Goal: Task Accomplishment & Management: Manage account settings

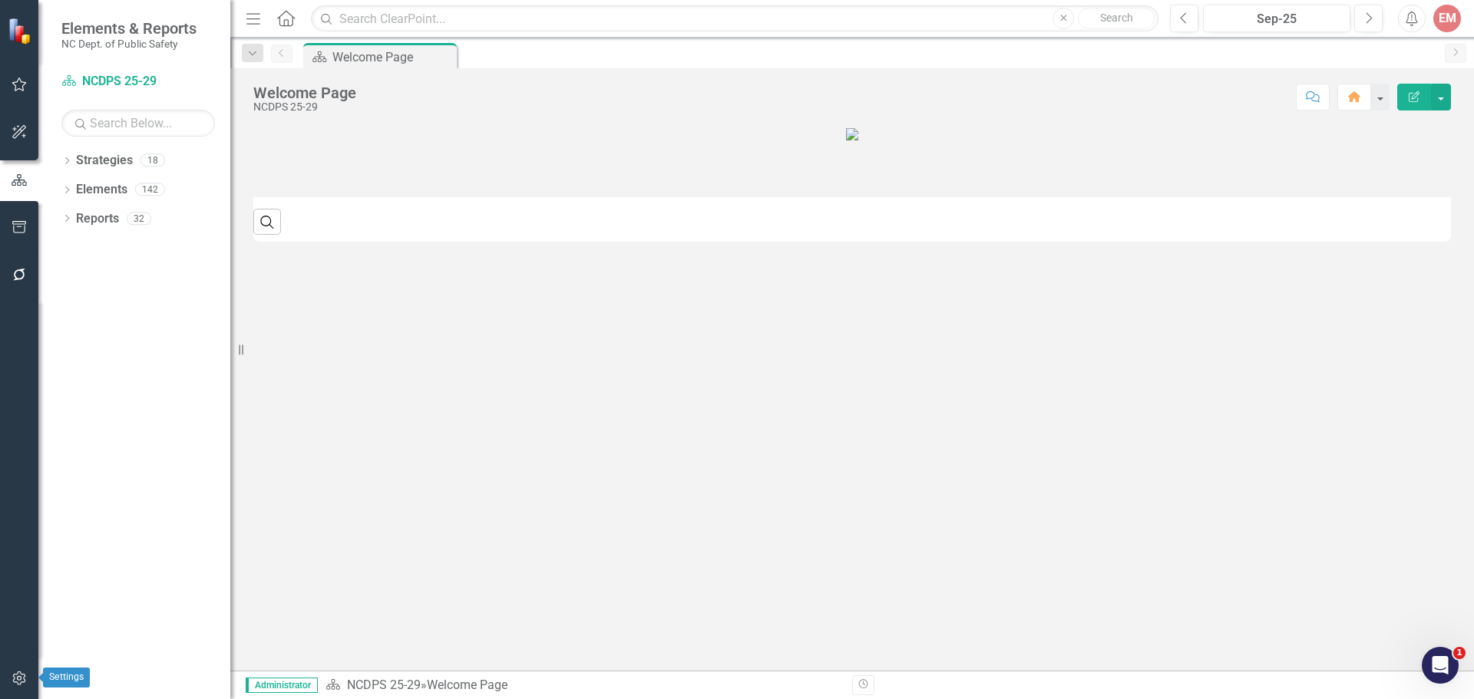
click at [18, 679] on icon "button" at bounding box center [20, 678] width 16 height 12
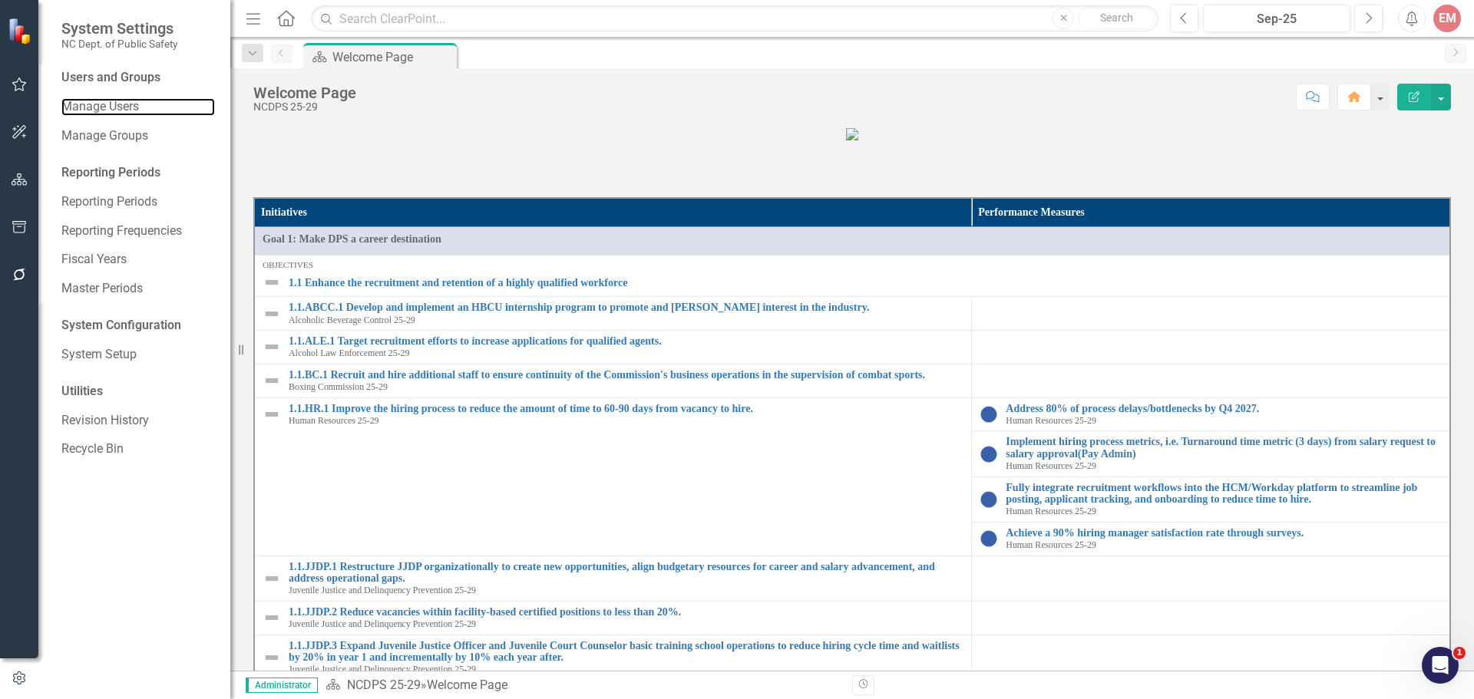
click at [108, 101] on link "Manage Users" at bounding box center [138, 107] width 154 height 18
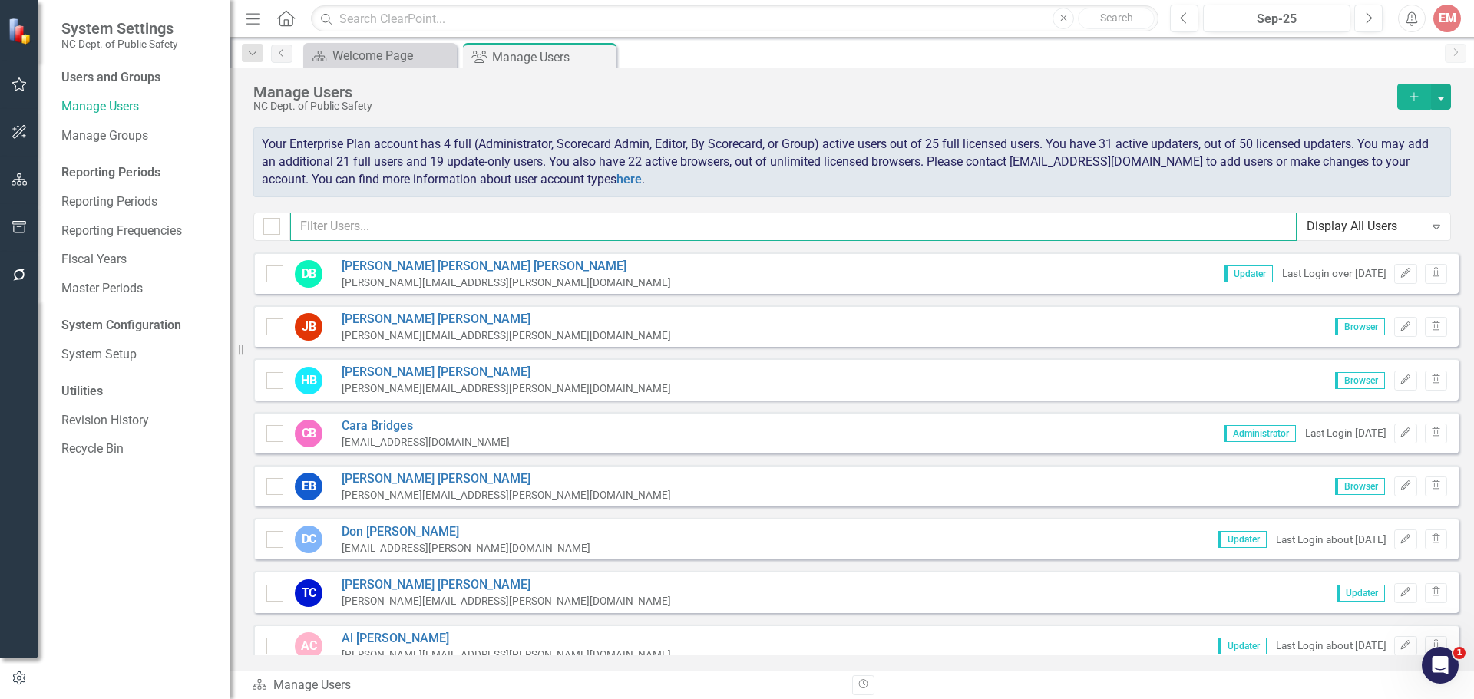
click at [585, 221] on input "text" at bounding box center [793, 227] width 1006 height 28
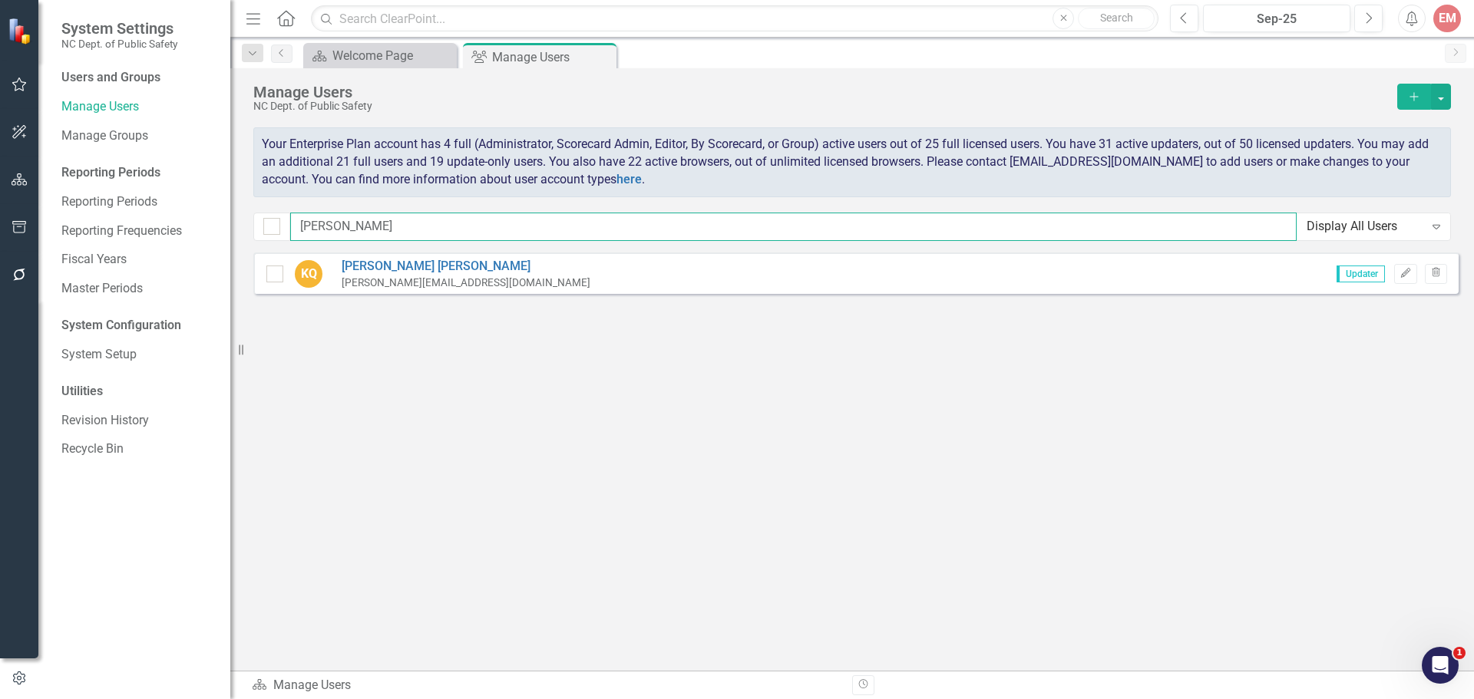
type input "[PERSON_NAME]"
click at [1402, 270] on icon "Edit" at bounding box center [1405, 273] width 12 height 9
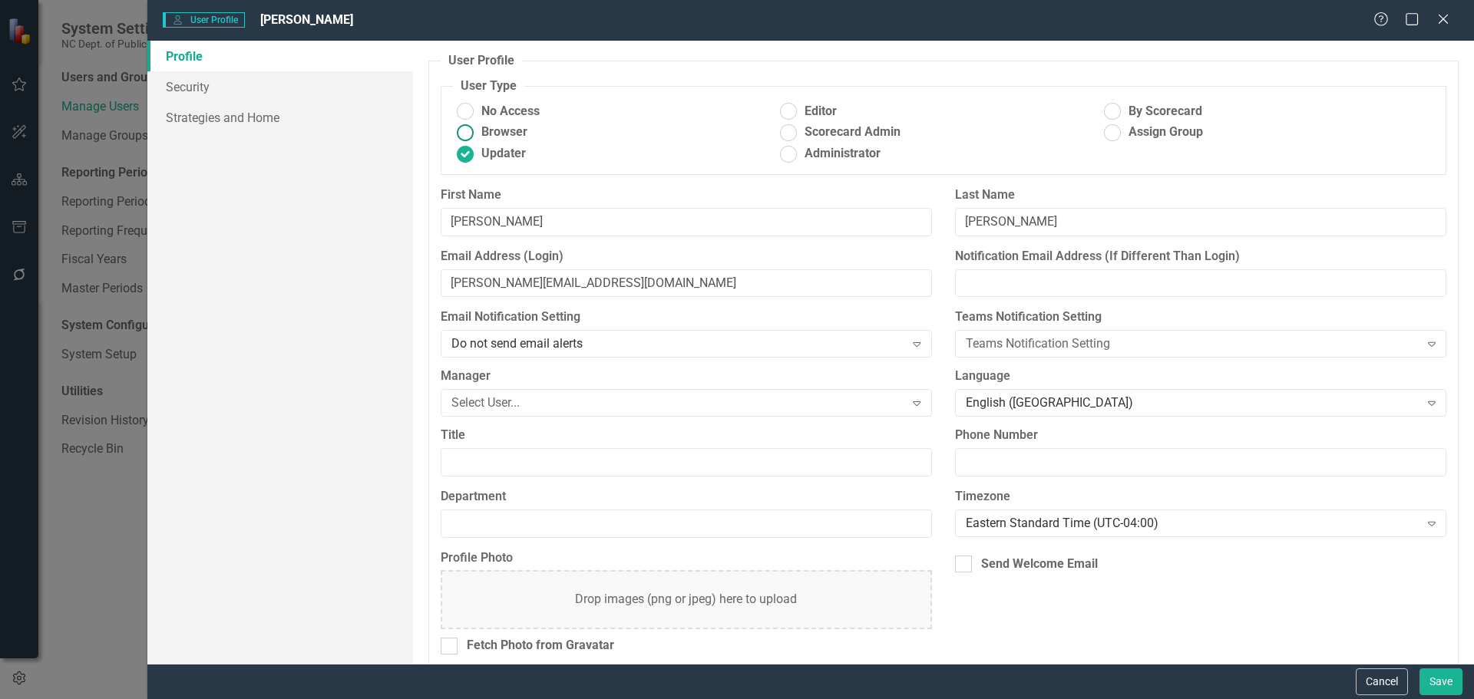
click at [512, 128] on span "Browser" at bounding box center [504, 133] width 46 height 18
click at [477, 128] on input "Browser" at bounding box center [465, 133] width 24 height 24
radio input "true"
click at [1442, 688] on button "Save" at bounding box center [1440, 682] width 43 height 27
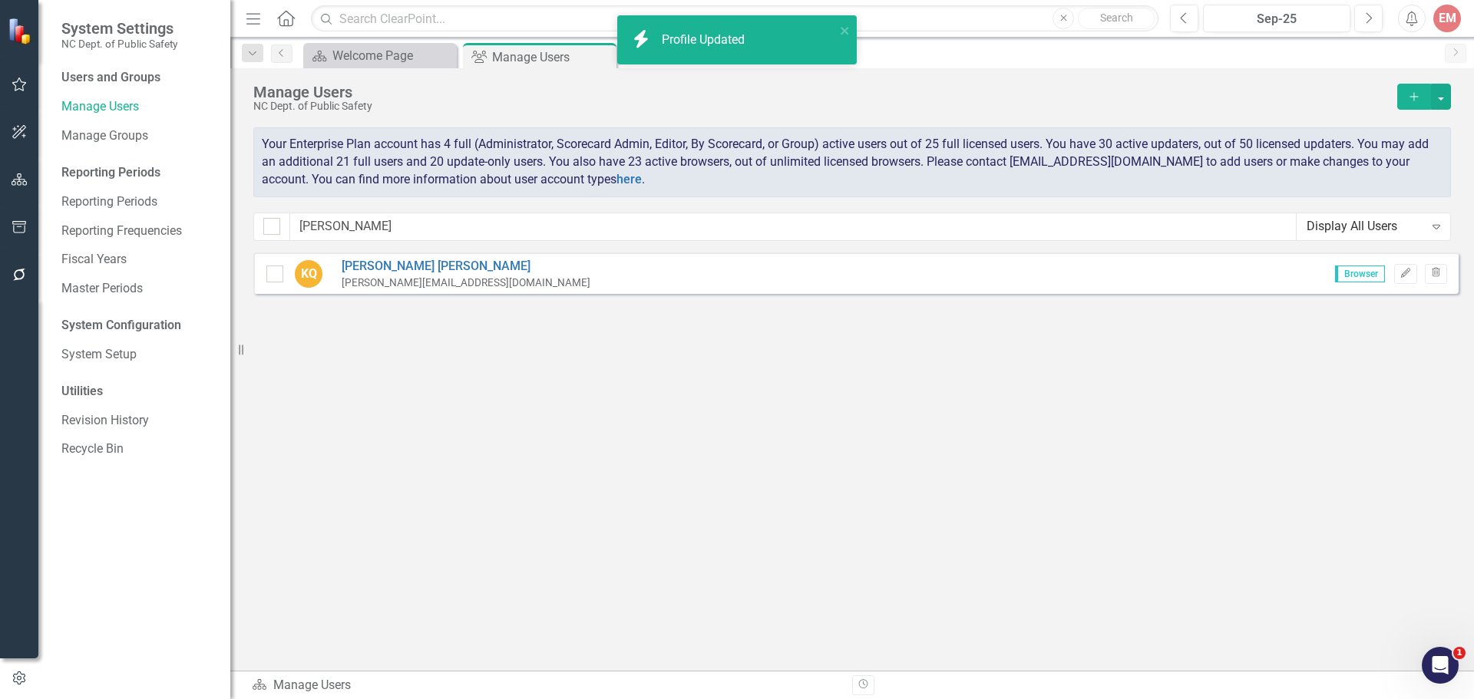
click at [1411, 97] on icon "button" at bounding box center [1413, 96] width 8 height 8
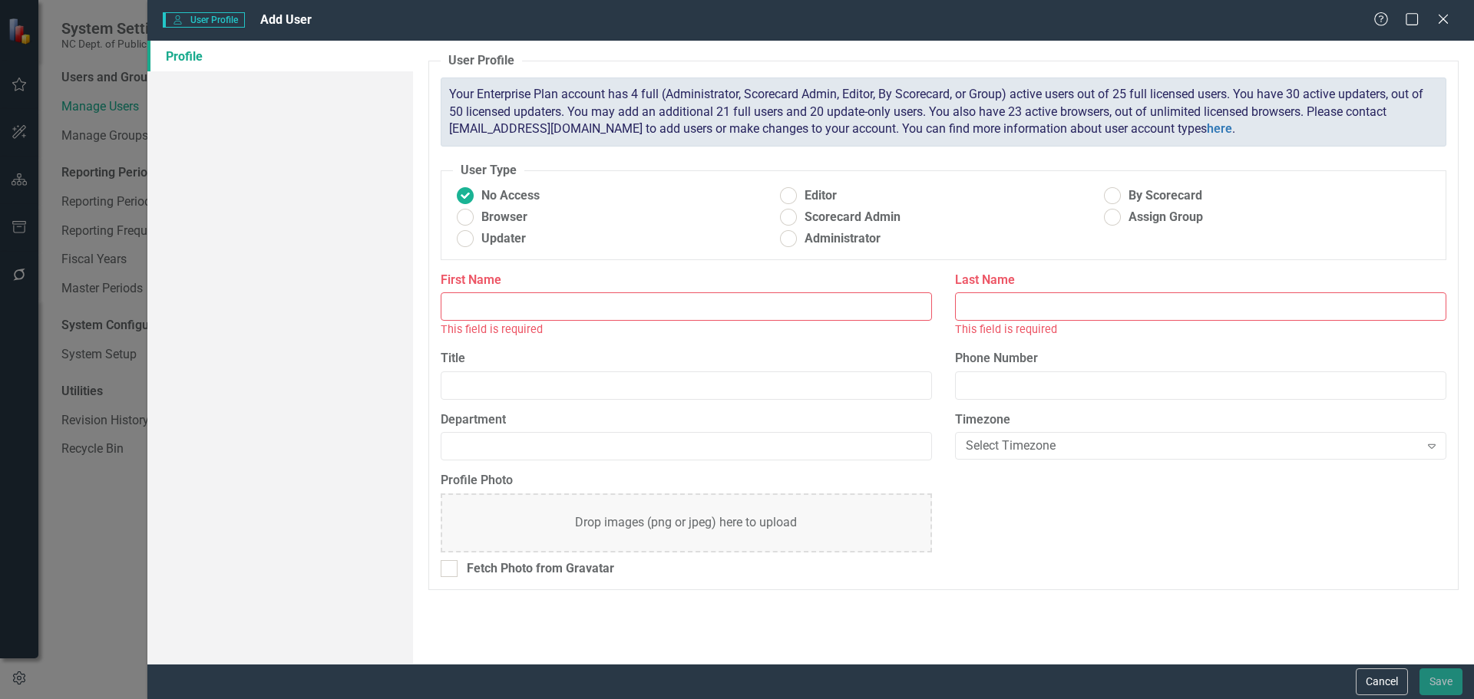
click at [468, 305] on input "First Name" at bounding box center [686, 306] width 491 height 28
type input "[PERSON_NAME]"
click at [1076, 316] on input "Last Name" at bounding box center [1200, 306] width 491 height 28
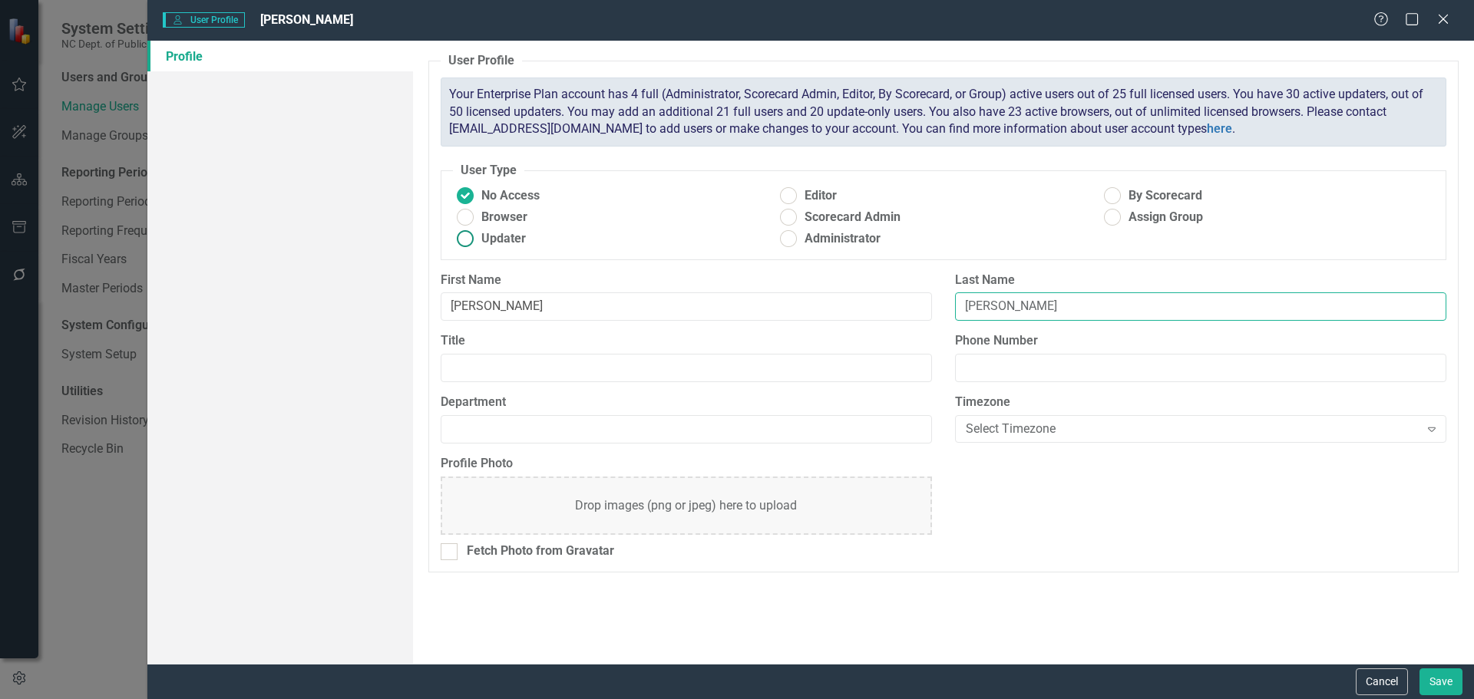
type input "[PERSON_NAME]"
click at [460, 237] on ins at bounding box center [465, 239] width 24 height 24
click at [460, 237] on input "Updater" at bounding box center [465, 239] width 24 height 24
radio input "true"
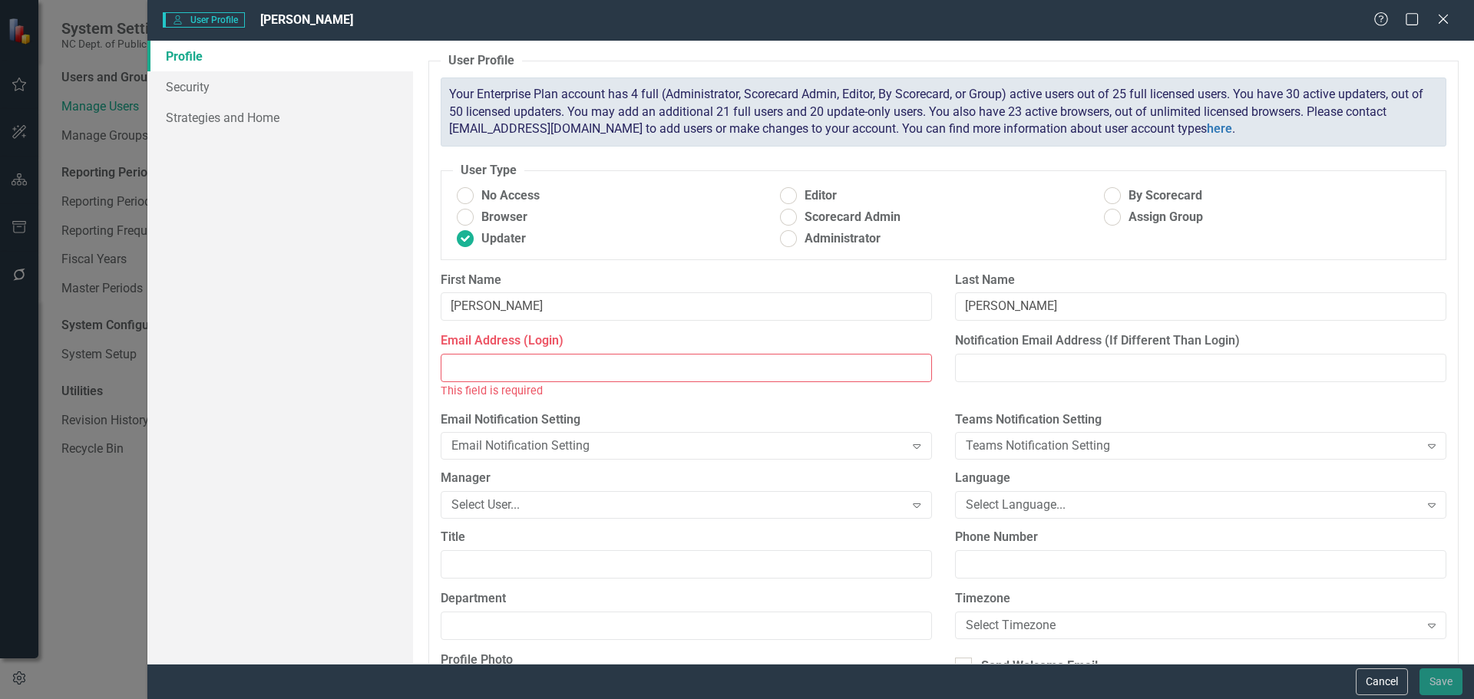
click at [501, 371] on input "Email Address (Login)" at bounding box center [686, 368] width 491 height 28
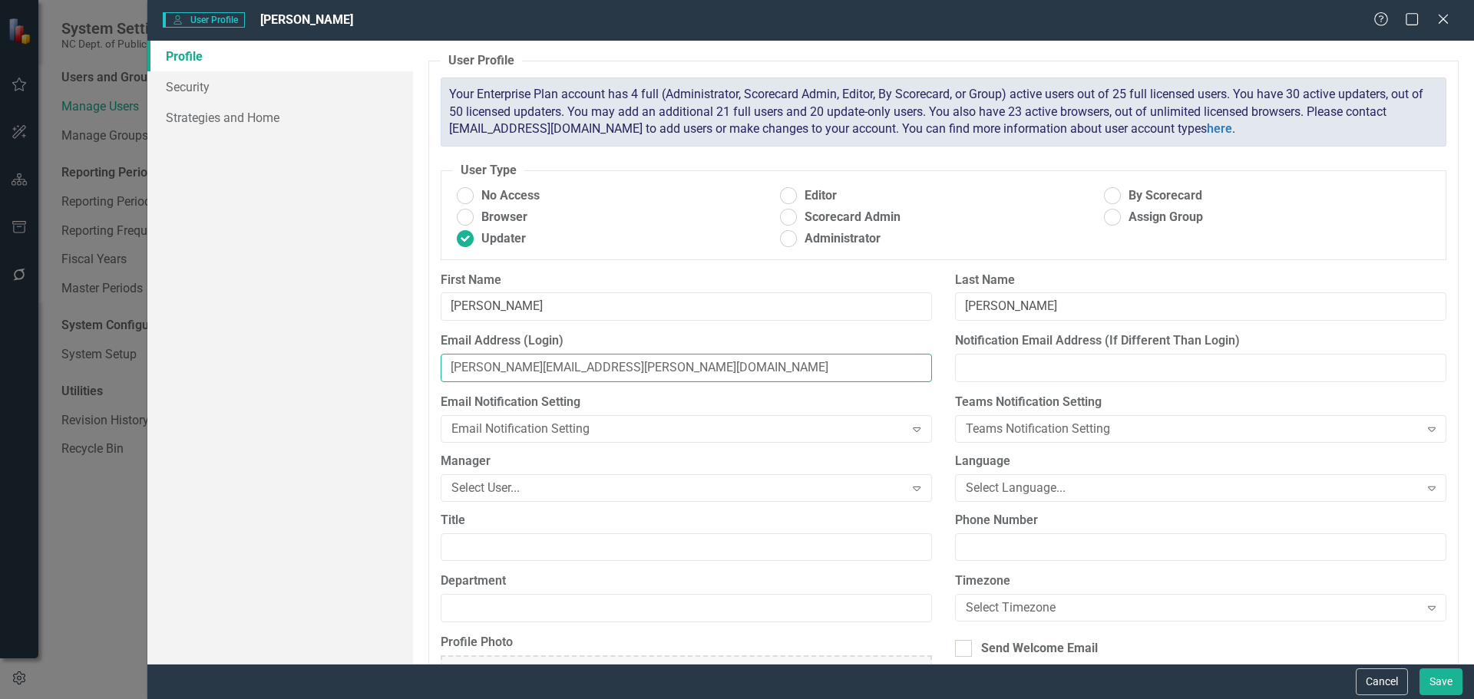
type input "[PERSON_NAME][EMAIL_ADDRESS][PERSON_NAME][DOMAIN_NAME]"
click at [193, 118] on link "Strategies and Home" at bounding box center [280, 117] width 266 height 31
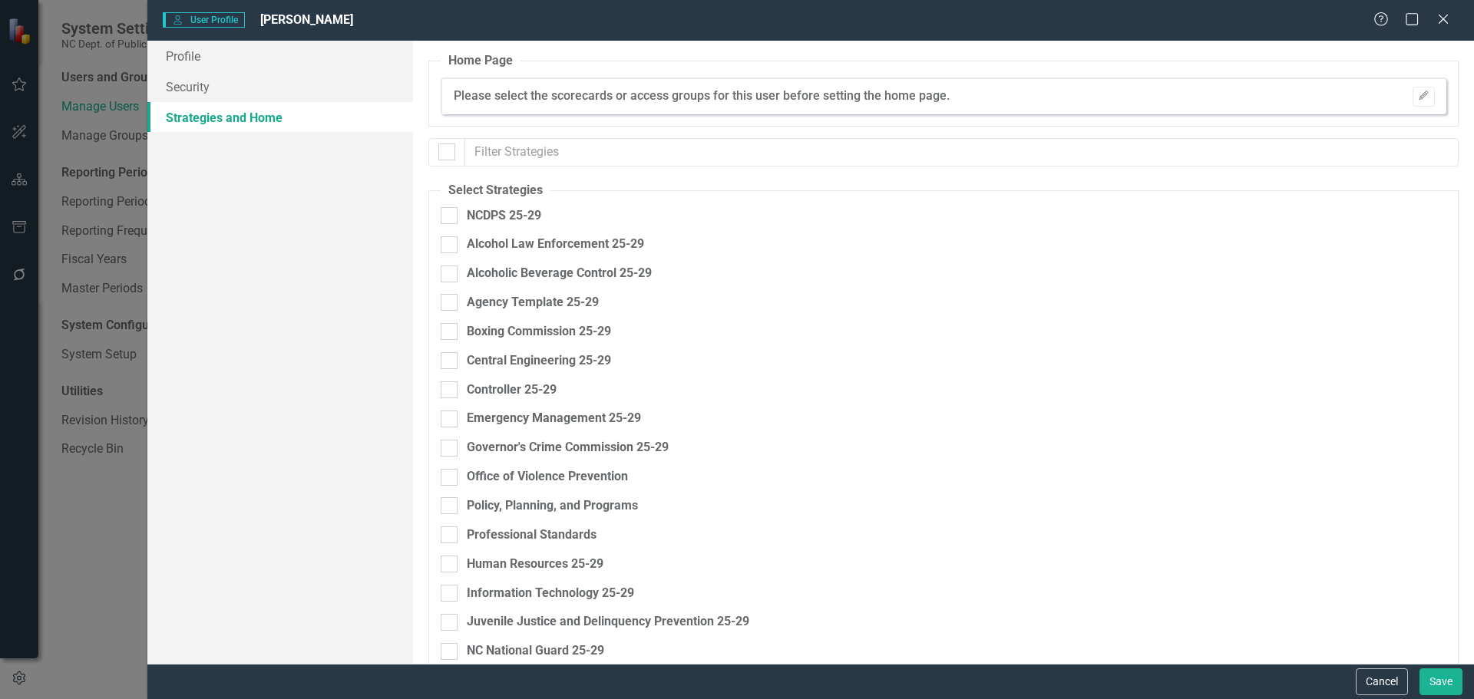
click at [449, 214] on input "NCDPS 25-29" at bounding box center [446, 212] width 10 height 10
checkbox input "true"
click at [448, 623] on input "Juvenile Justice and Delinquency Prevention 25-29" at bounding box center [446, 619] width 10 height 10
checkbox input "true"
click at [1432, 680] on button "Save" at bounding box center [1440, 682] width 43 height 27
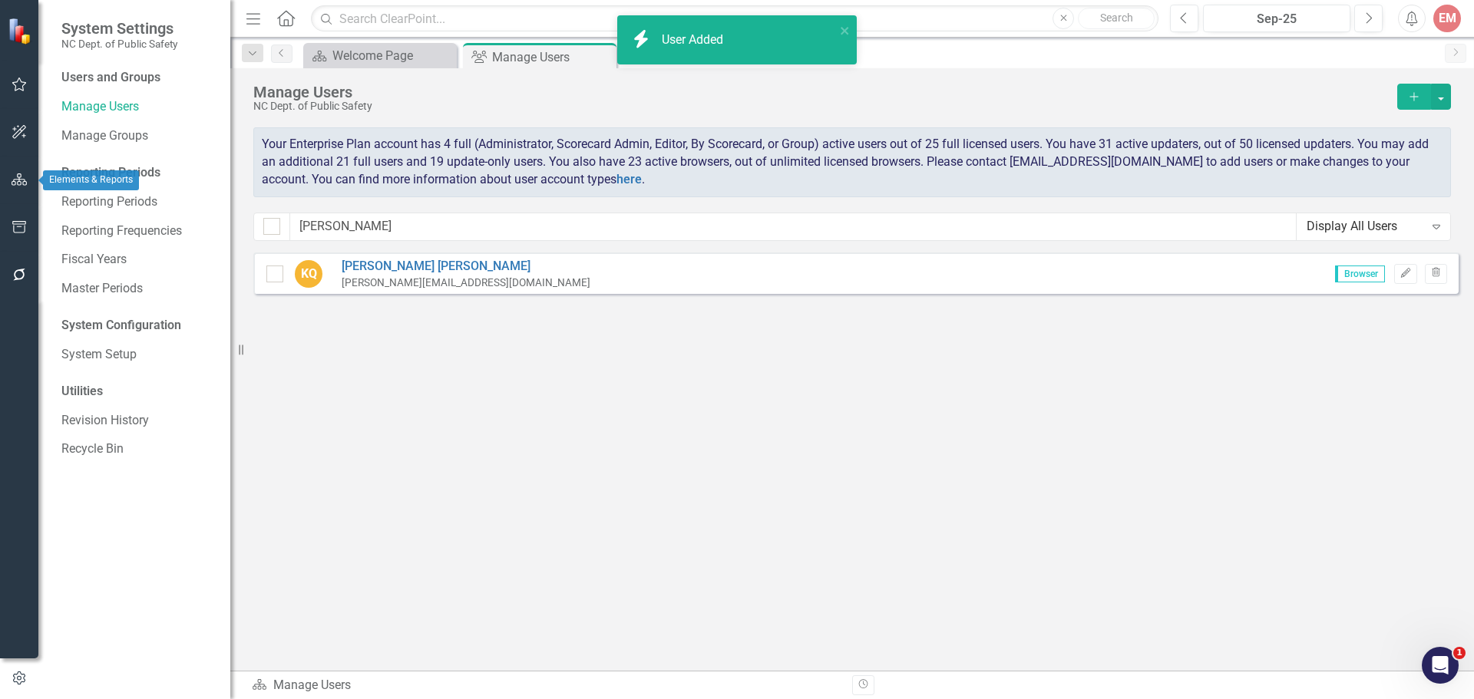
click at [21, 180] on icon "button" at bounding box center [20, 179] width 16 height 12
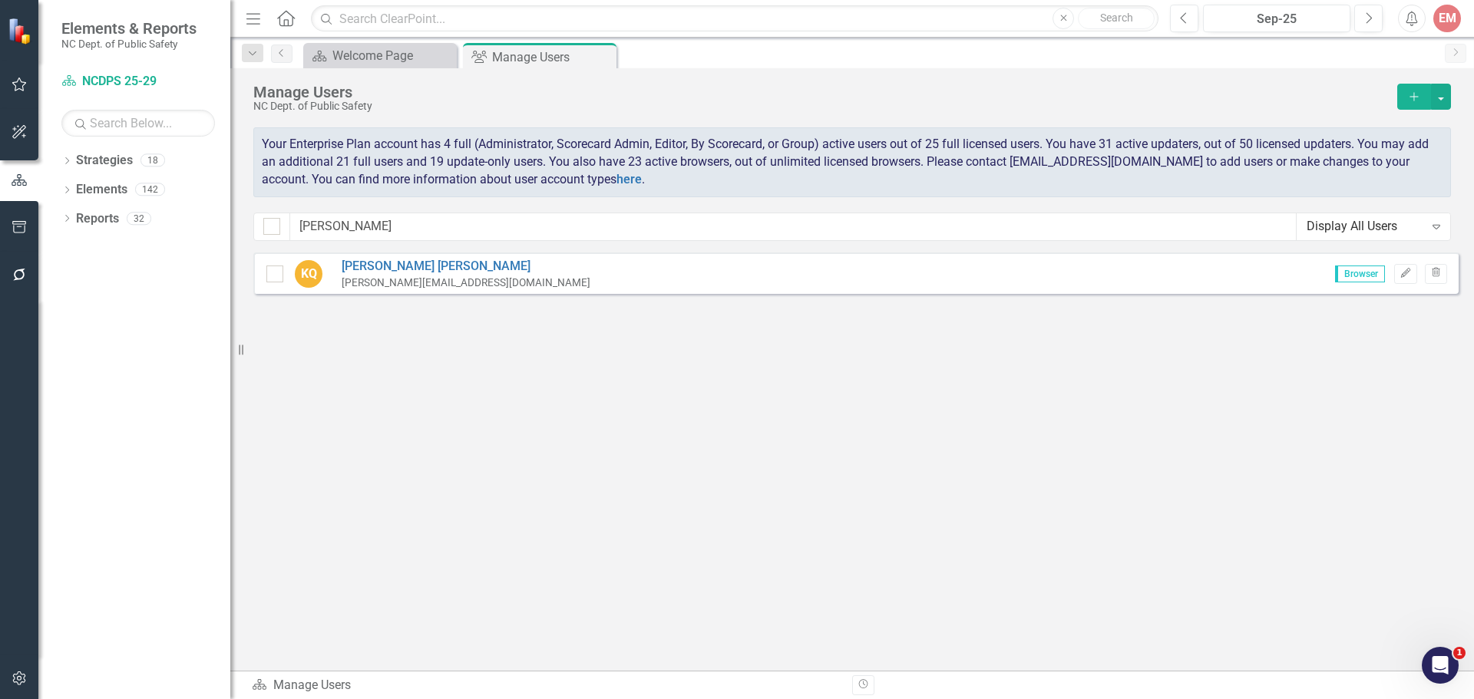
click at [64, 158] on icon "Dropdown" at bounding box center [66, 162] width 11 height 8
click at [72, 189] on icon "Dropdown" at bounding box center [75, 188] width 12 height 9
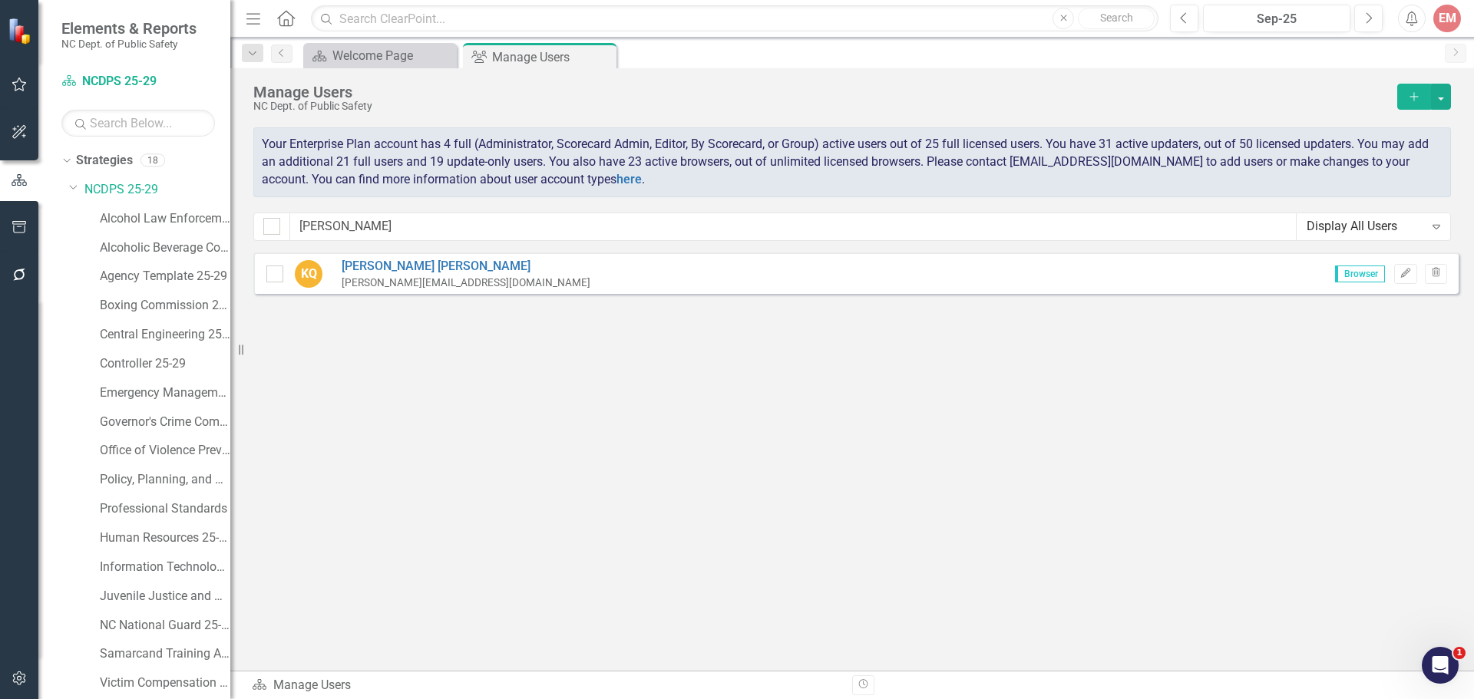
scroll to position [59, 0]
click at [97, 537] on div "Juvenile Justice and Delinquency Prevention 25-29" at bounding box center [157, 539] width 146 height 29
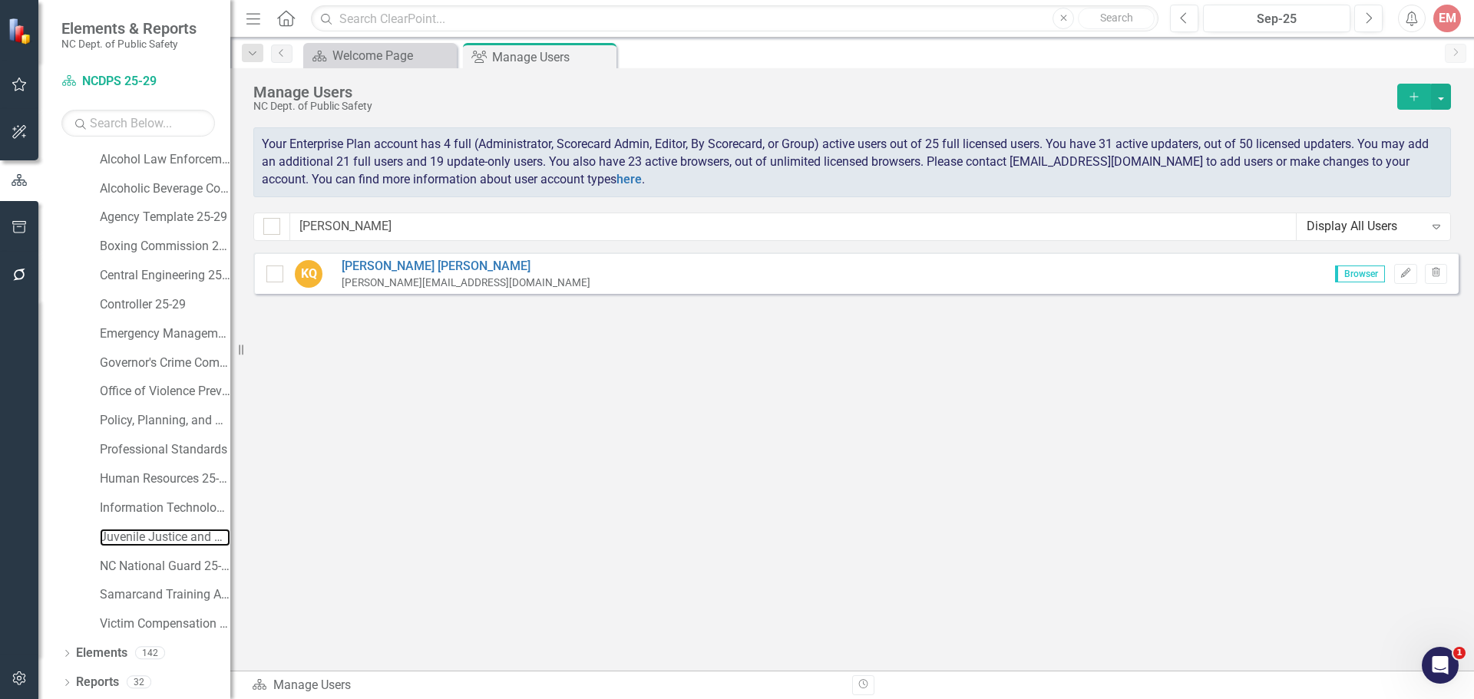
click at [112, 537] on link "Juvenile Justice and Delinquency Prevention 25-29" at bounding box center [165, 538] width 131 height 18
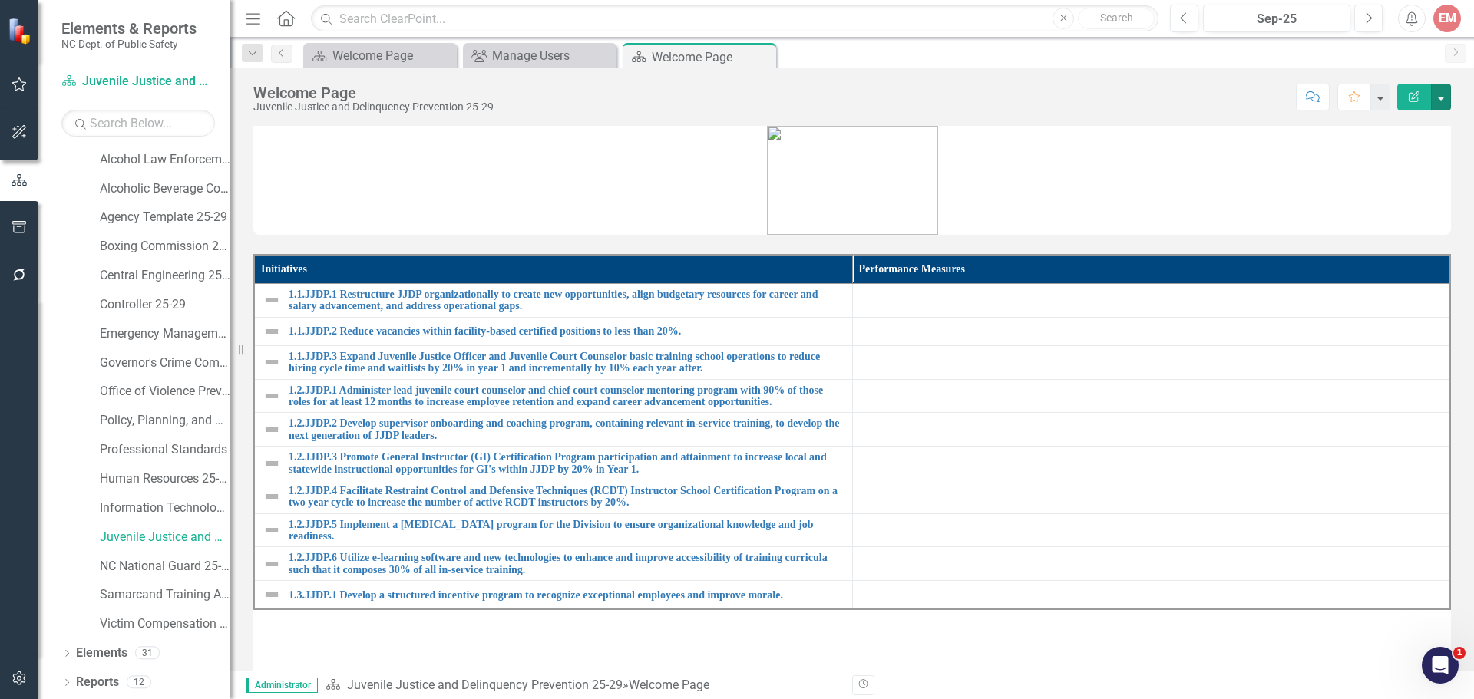
click at [1441, 98] on button "button" at bounding box center [1441, 97] width 20 height 27
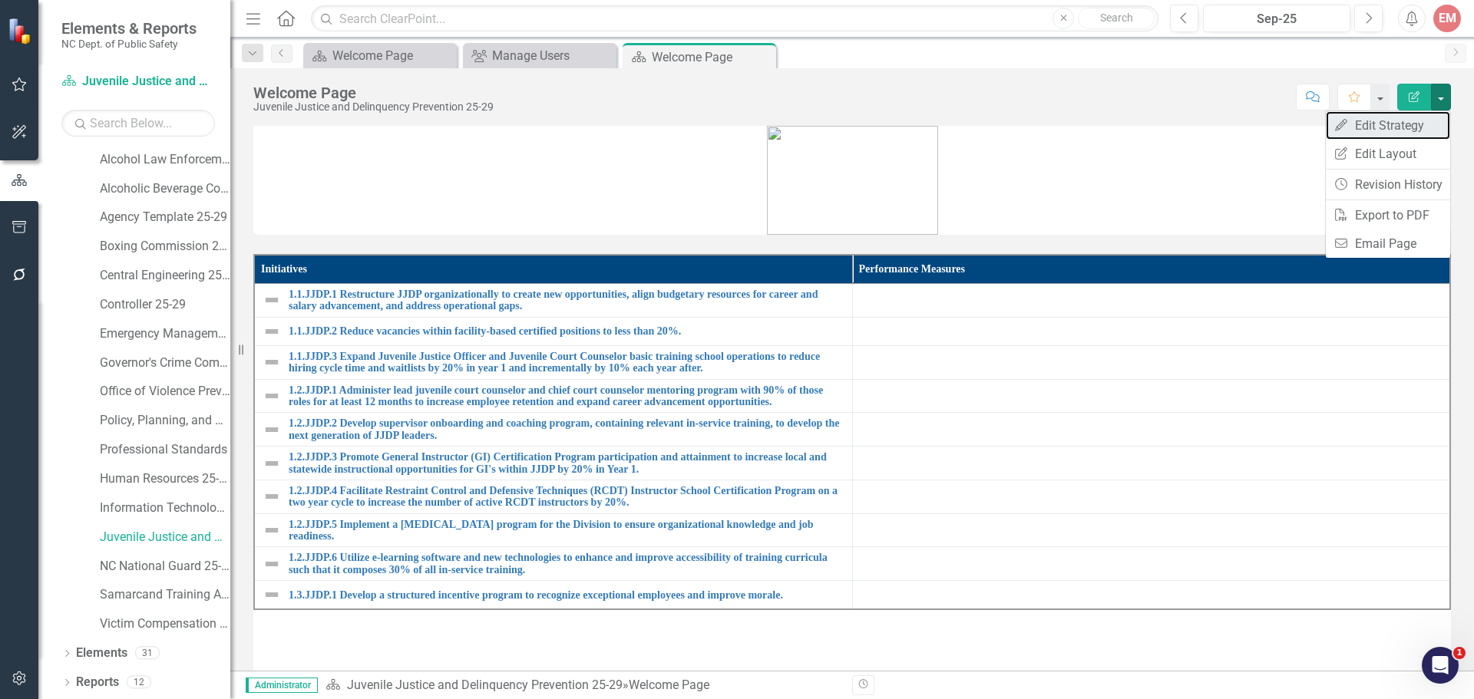
click at [1409, 132] on link "Edit Edit Strategy" at bounding box center [1388, 125] width 124 height 28
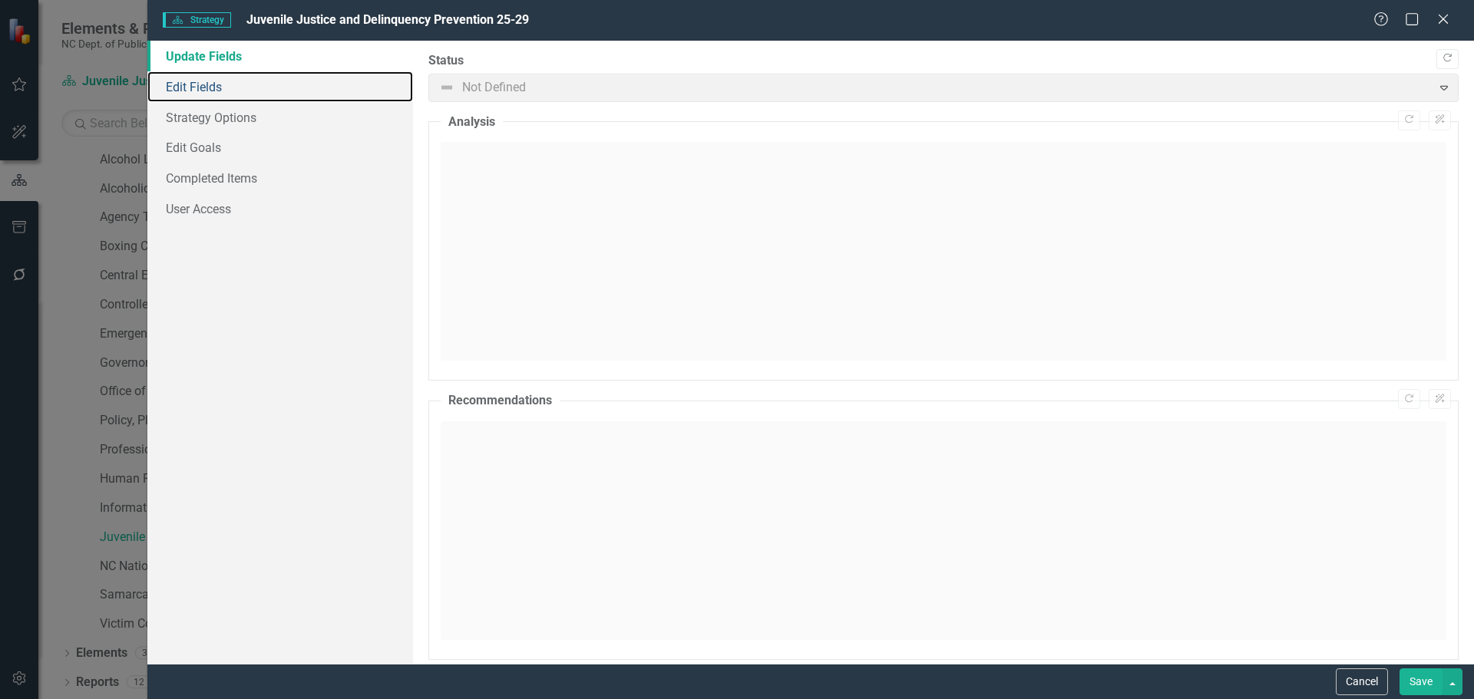
click at [196, 90] on link "Edit Fields" at bounding box center [280, 86] width 266 height 31
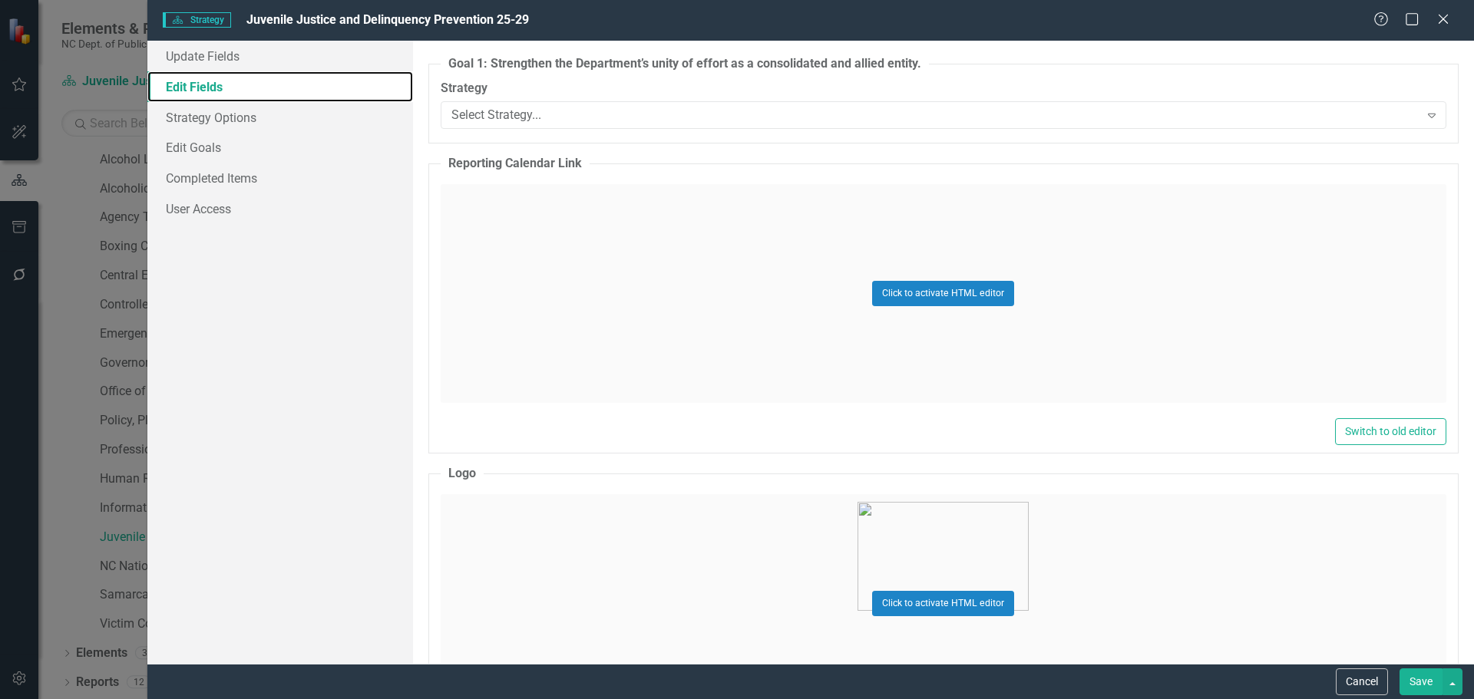
scroll to position [998, 0]
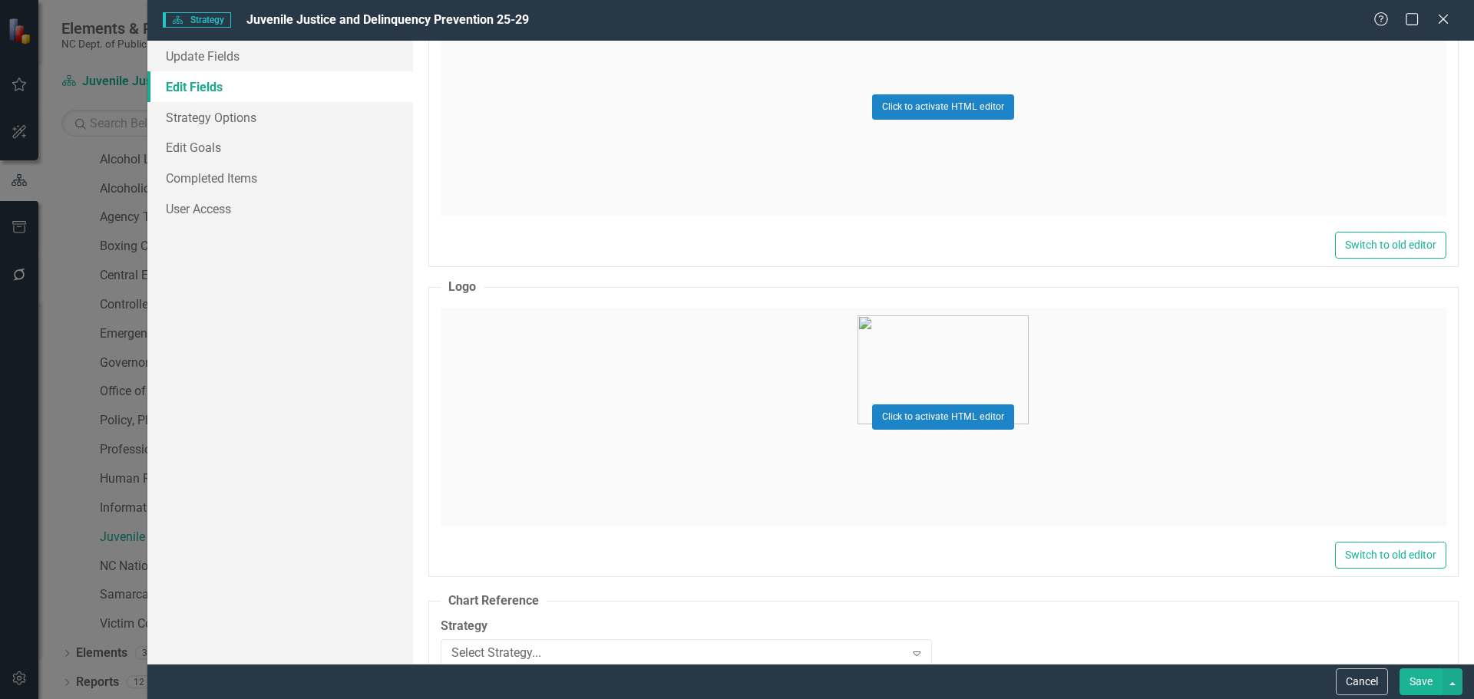
click at [1450, 19] on icon "Close" at bounding box center [1443, 19] width 15 height 12
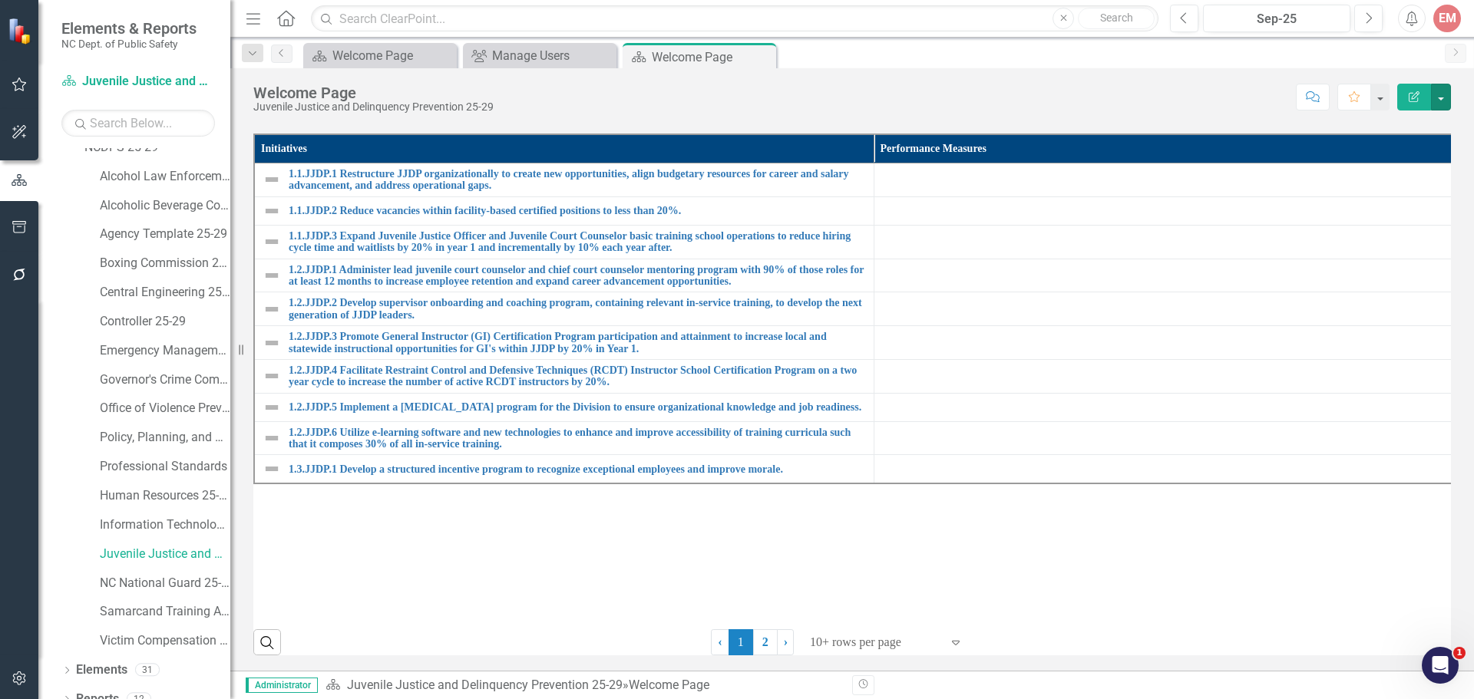
scroll to position [59, 0]
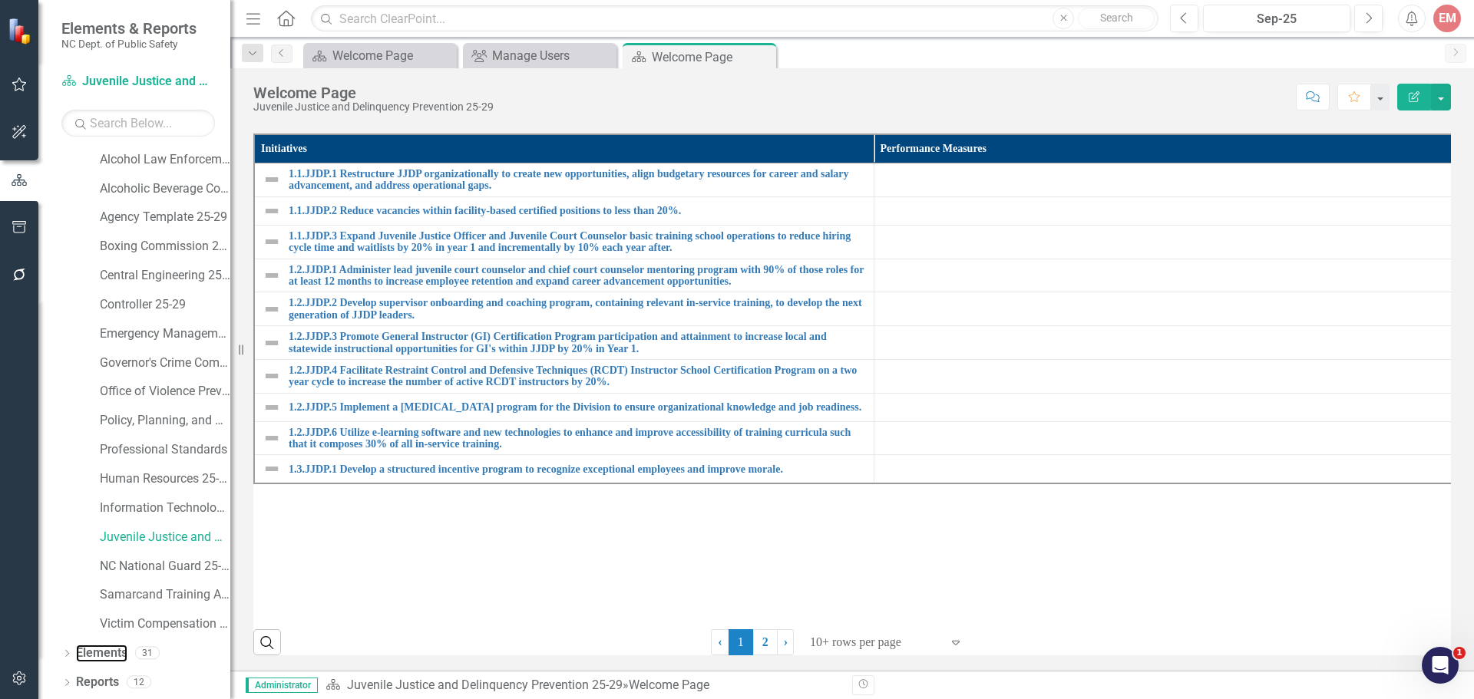
click at [89, 648] on link "Elements" at bounding box center [101, 654] width 51 height 18
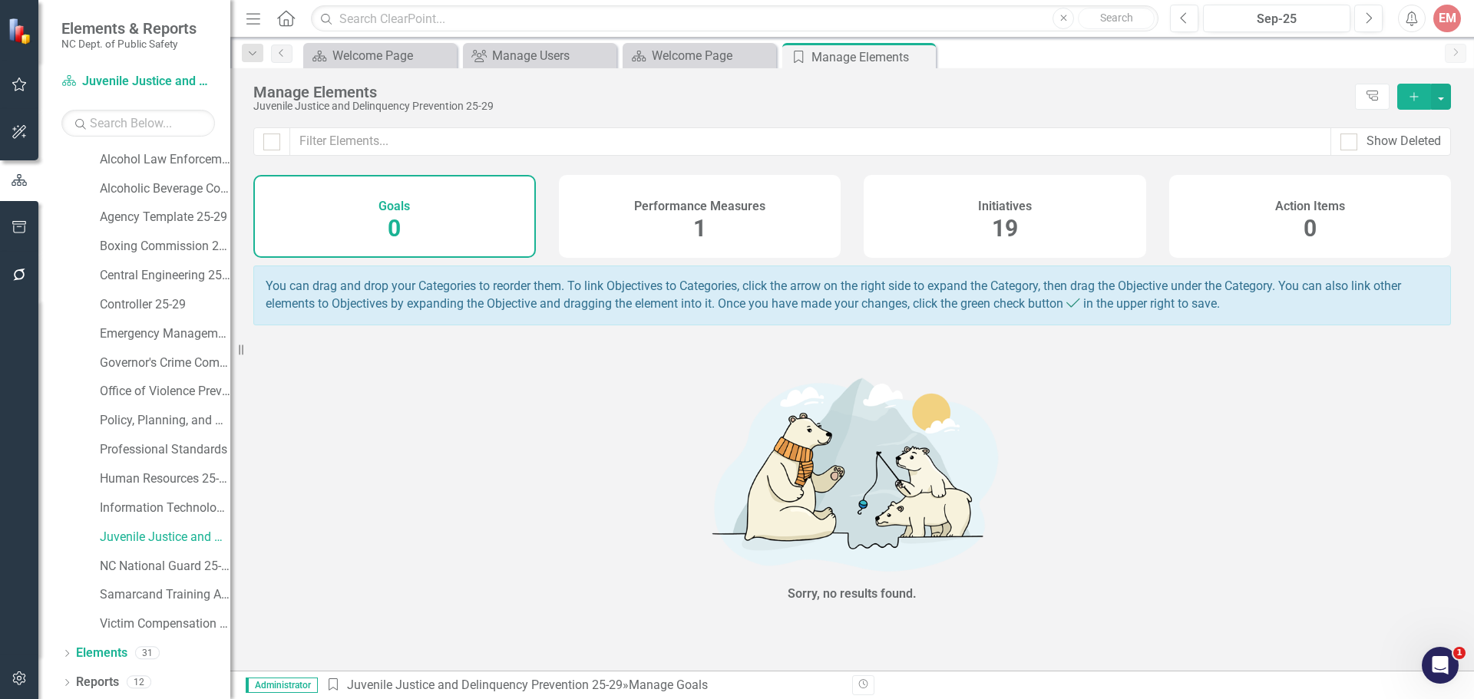
click at [963, 213] on div "Initiatives 19" at bounding box center [1005, 216] width 283 height 83
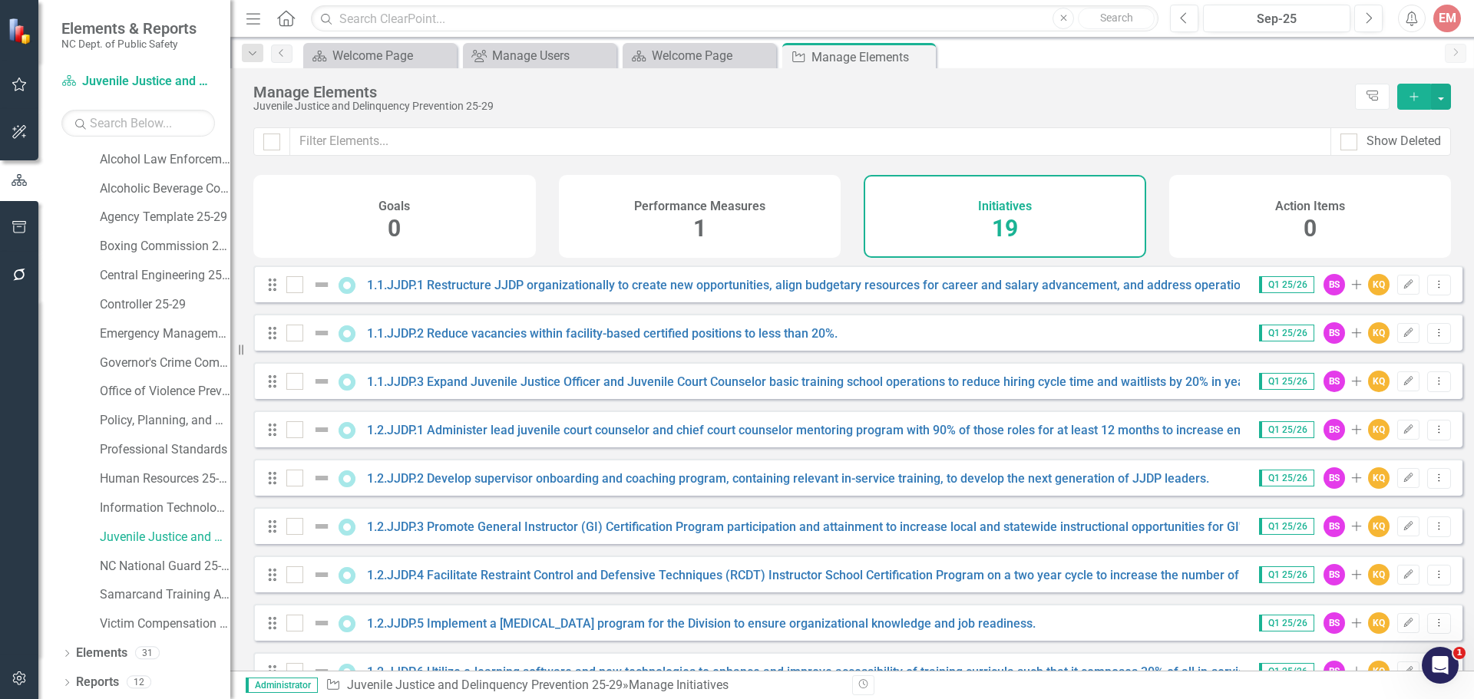
click at [274, 144] on div at bounding box center [271, 142] width 17 height 17
click at [273, 144] on input "checkbox" at bounding box center [268, 139] width 10 height 10
checkbox input "true"
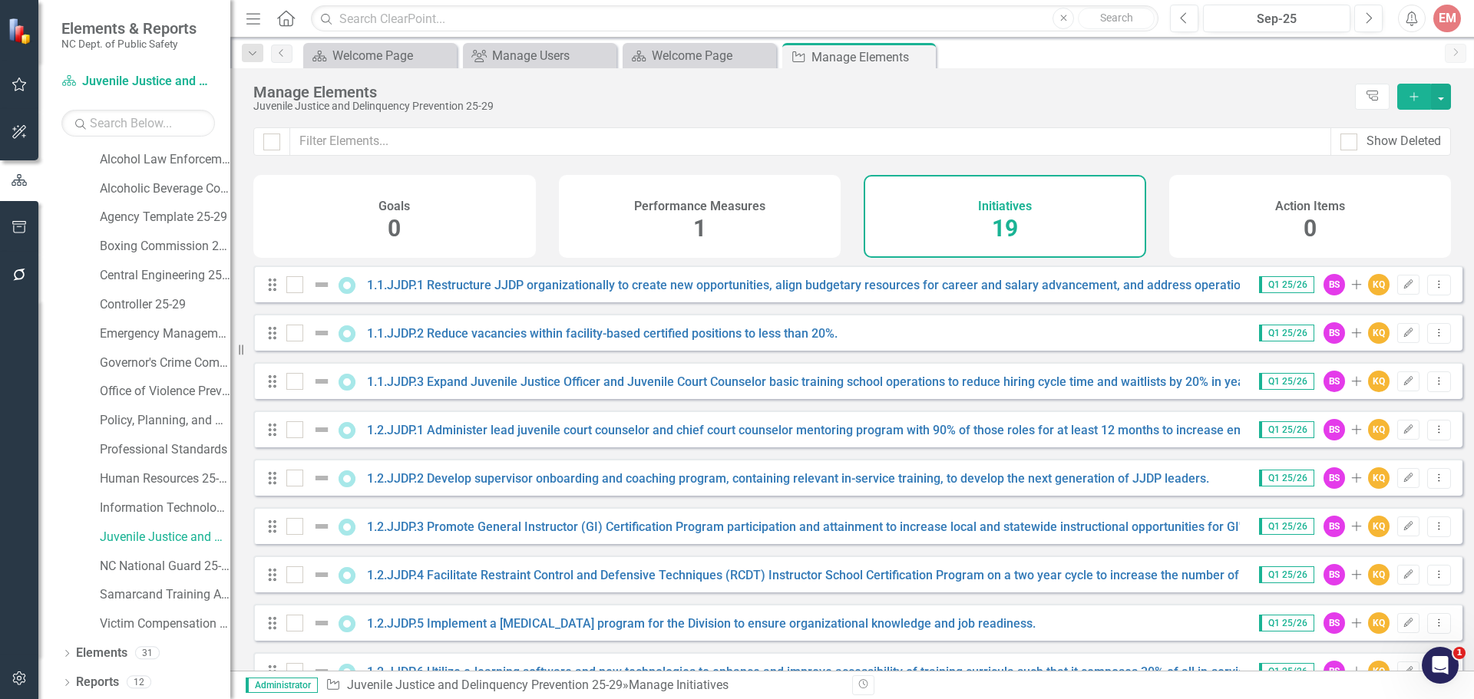
checkbox input "true"
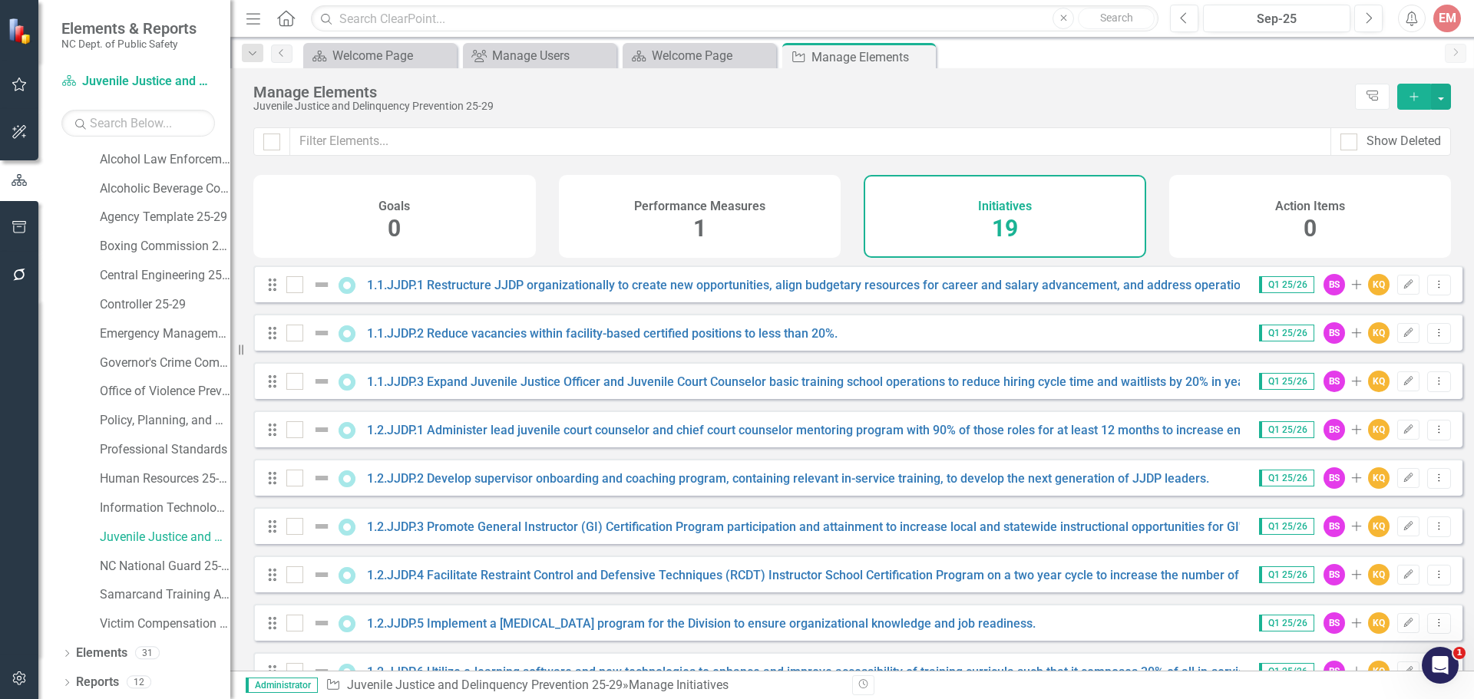
checkbox input "true"
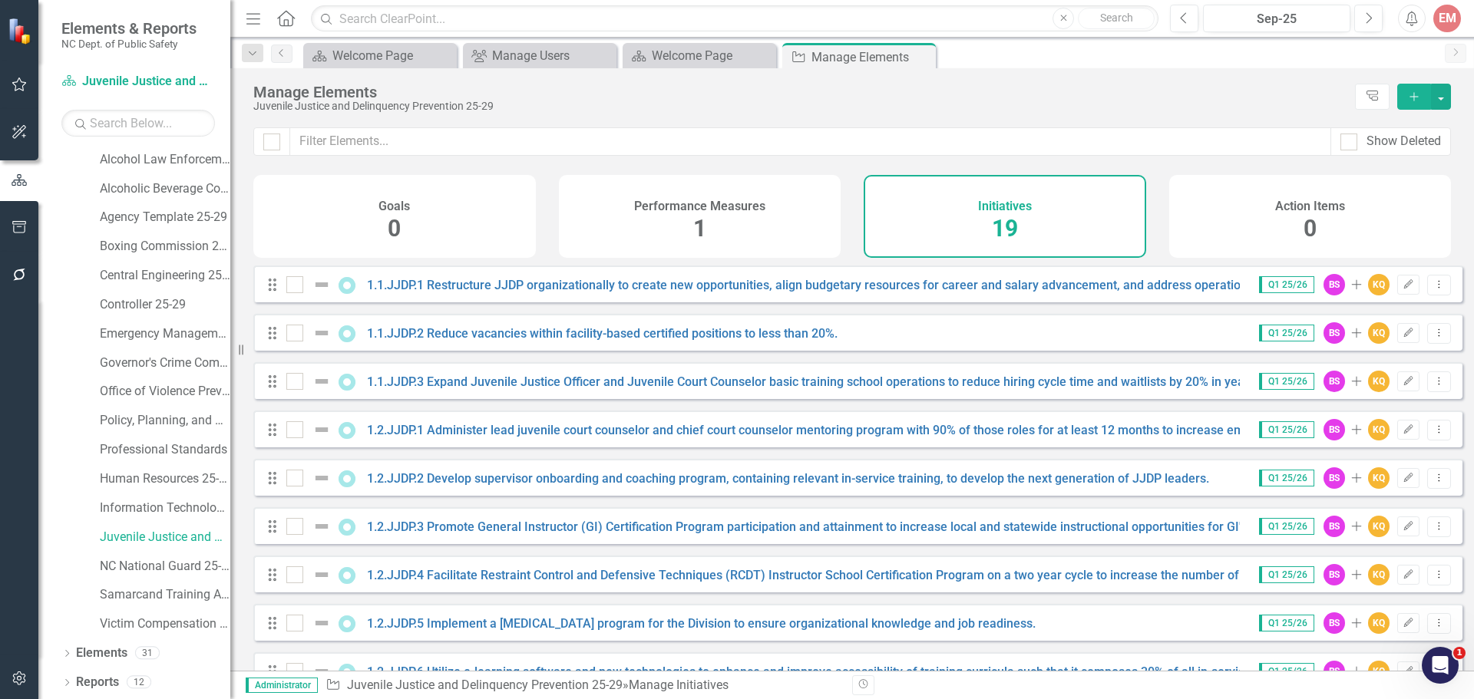
checkbox input "true"
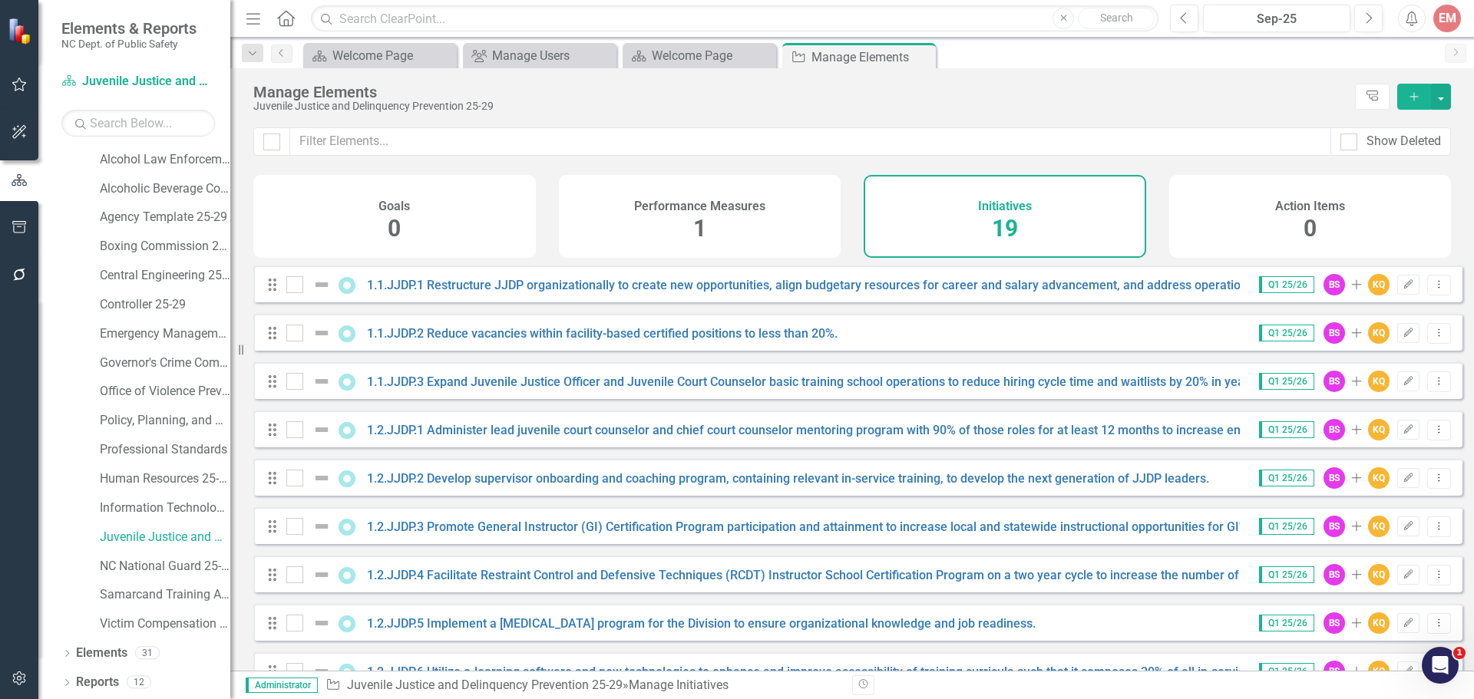
checkbox input "true"
click at [1445, 91] on button "button" at bounding box center [1441, 97] width 20 height 26
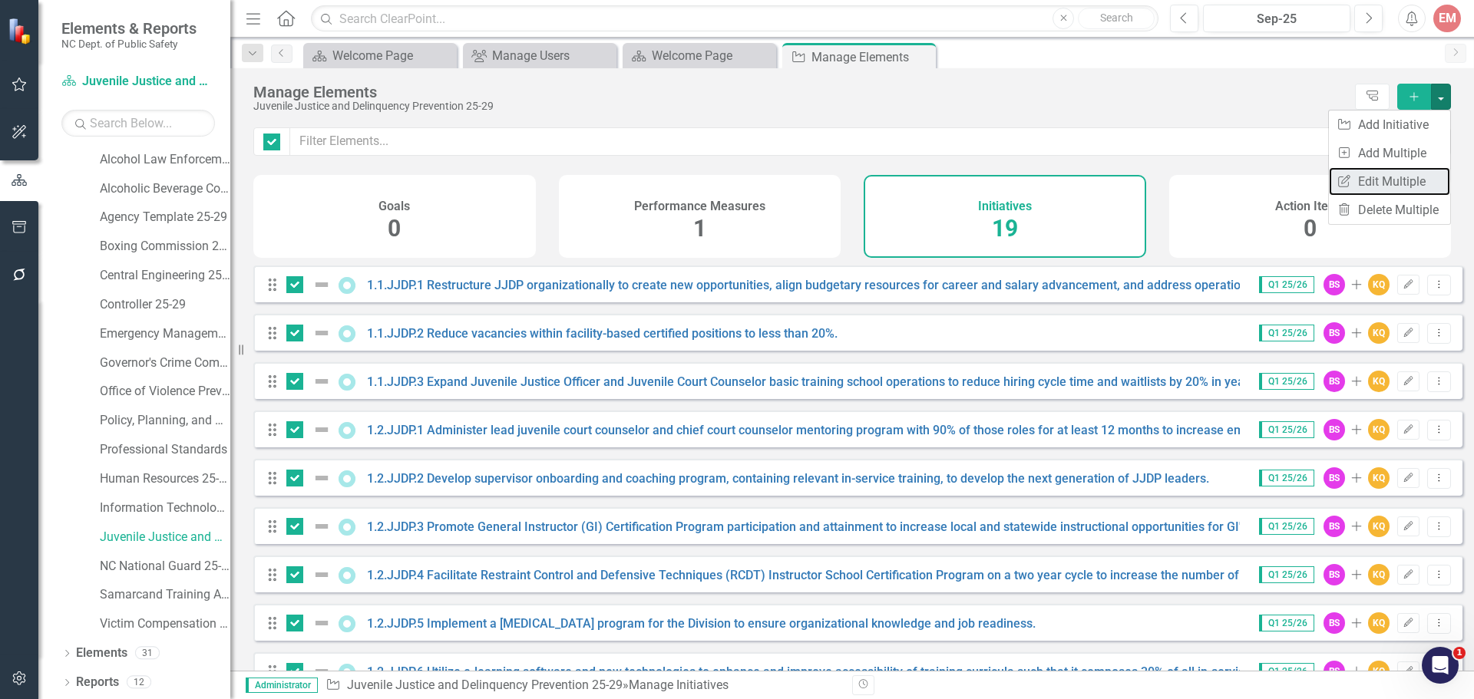
click at [1398, 177] on link "Edit Multiple Edit Multiple" at bounding box center [1389, 181] width 121 height 28
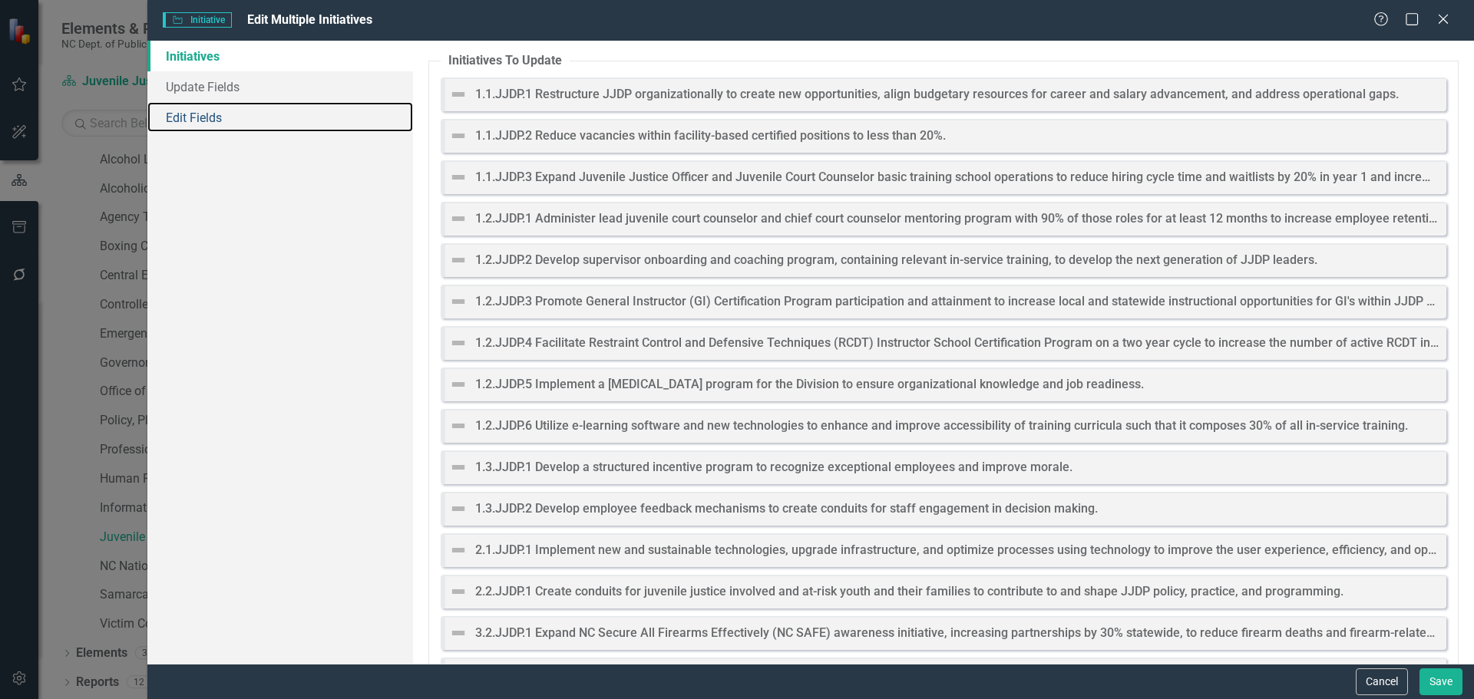
click at [183, 108] on link "Edit Fields" at bounding box center [280, 117] width 266 height 31
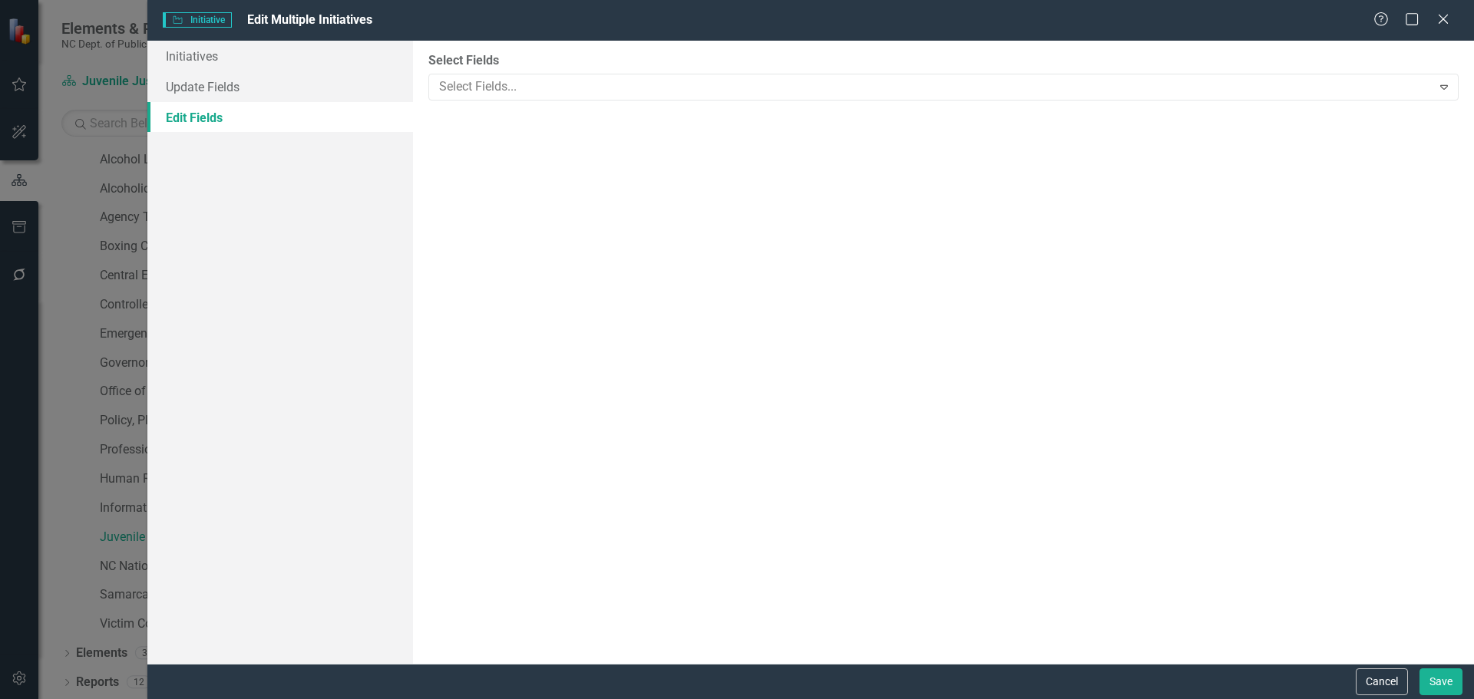
click at [480, 86] on div at bounding box center [932, 87] width 999 height 21
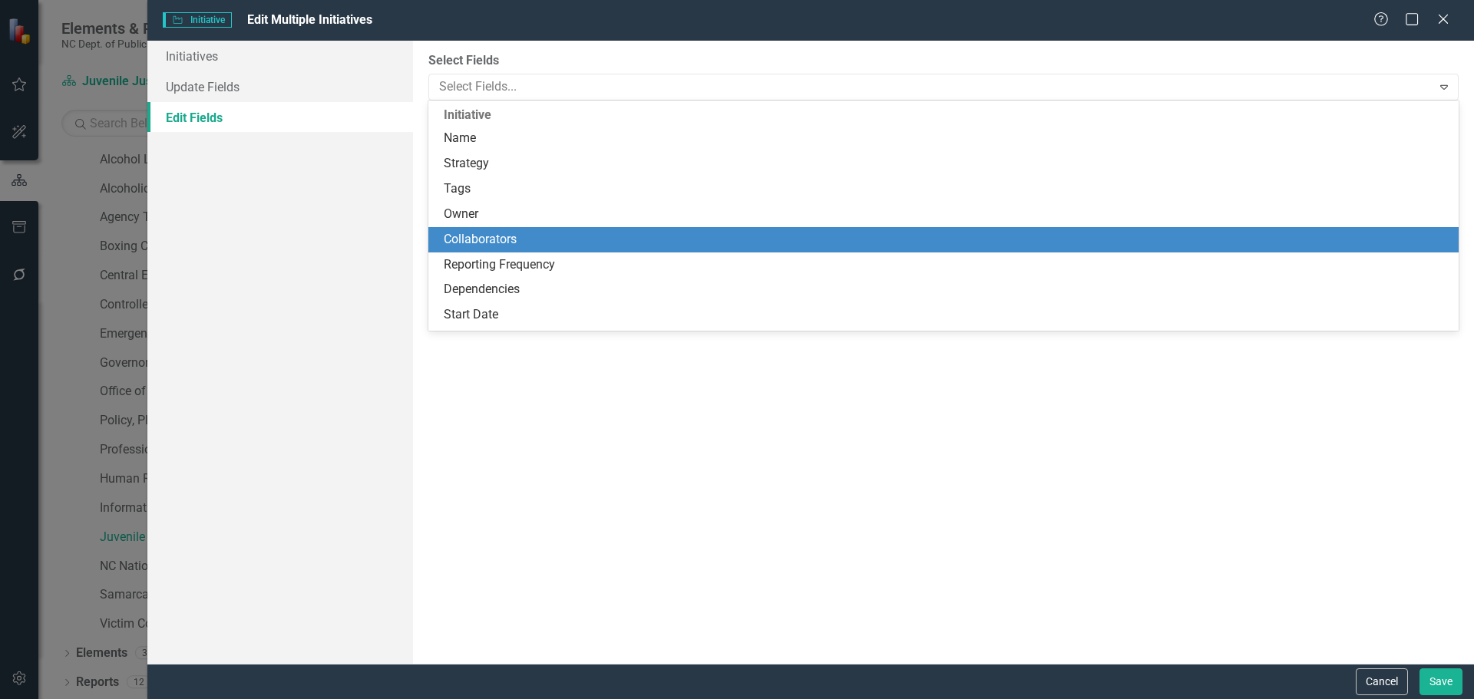
click at [465, 235] on div "Collaborators" at bounding box center [947, 240] width 1006 height 18
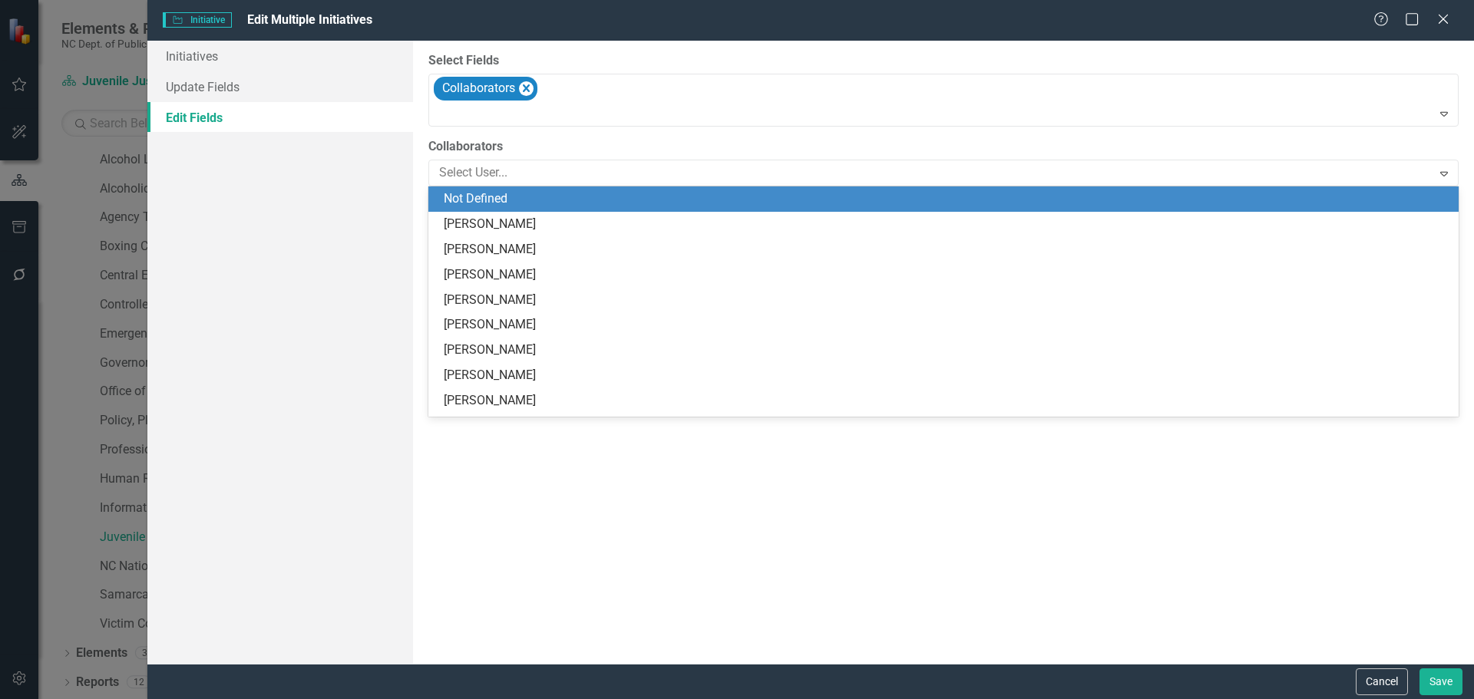
click at [501, 176] on div at bounding box center [932, 173] width 999 height 21
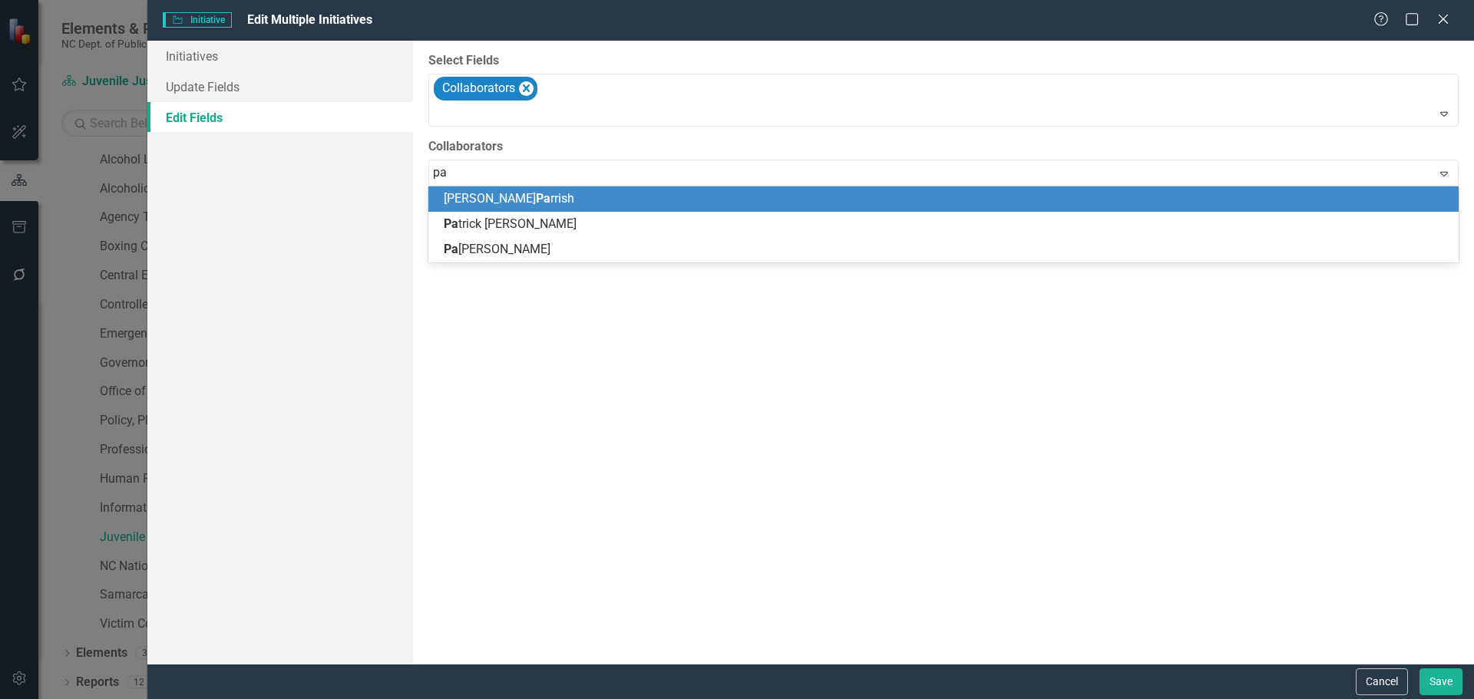
type input "[PERSON_NAME]"
click at [477, 204] on span "[PERSON_NAME]" at bounding box center [536, 198] width 185 height 15
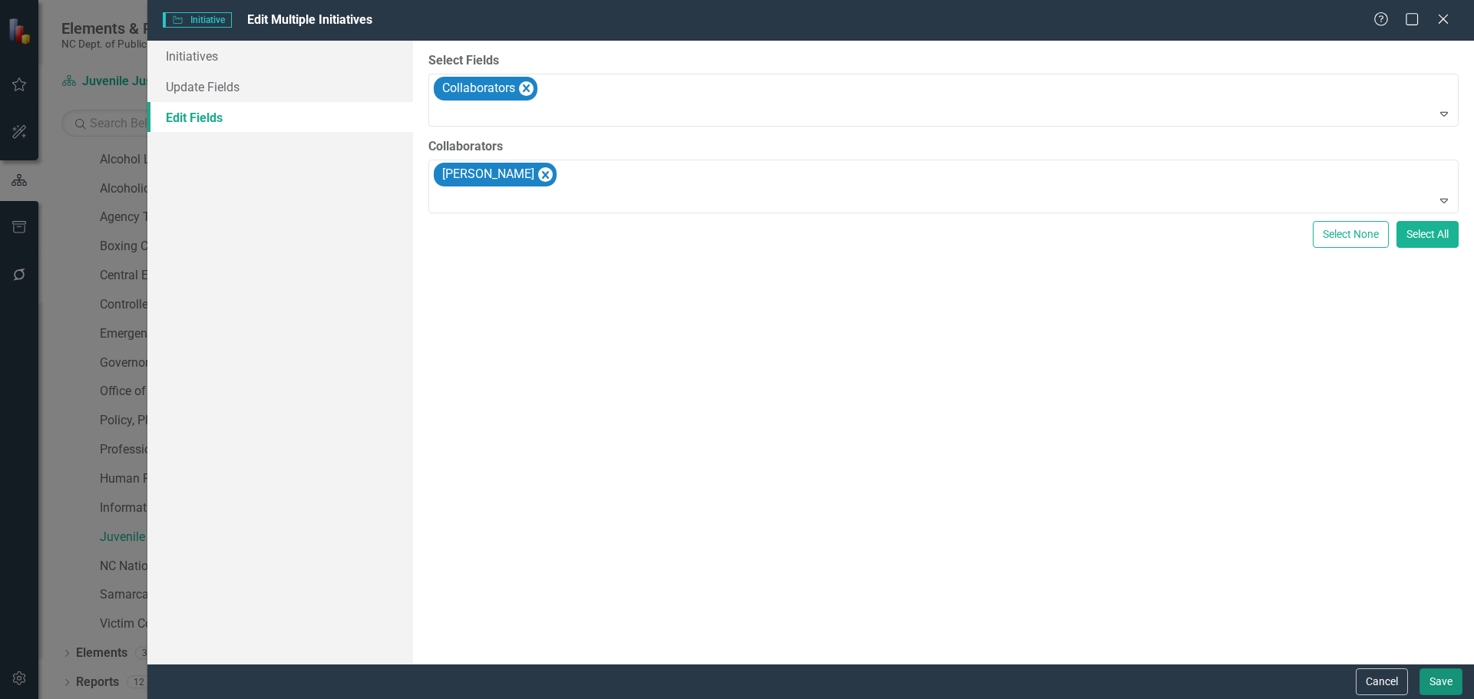
click at [1436, 682] on button "Save" at bounding box center [1440, 682] width 43 height 27
checkbox input "false"
